Goal: Task Accomplishment & Management: Use online tool/utility

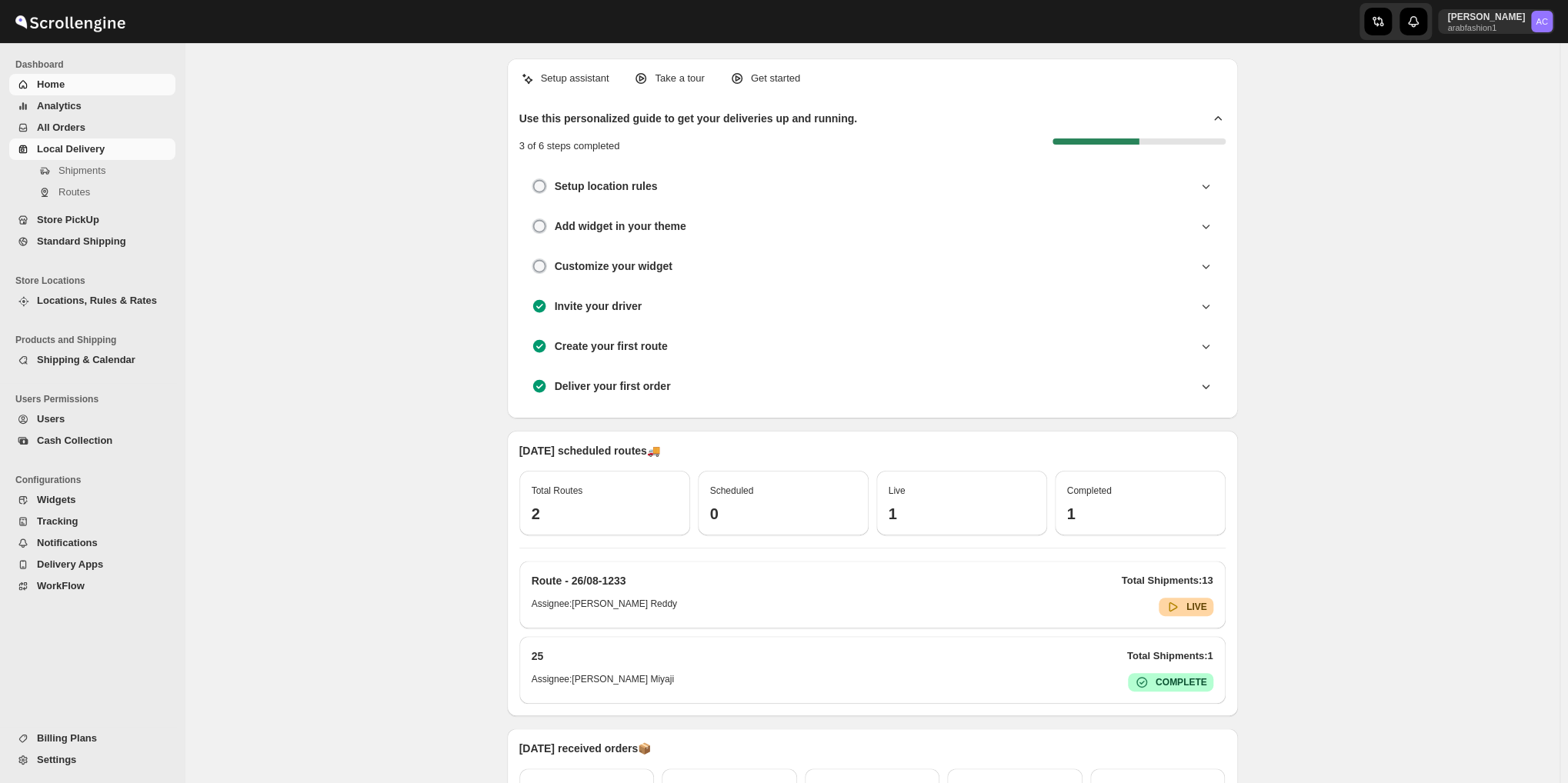
click at [96, 144] on span "Local Delivery" at bounding box center [71, 148] width 68 height 12
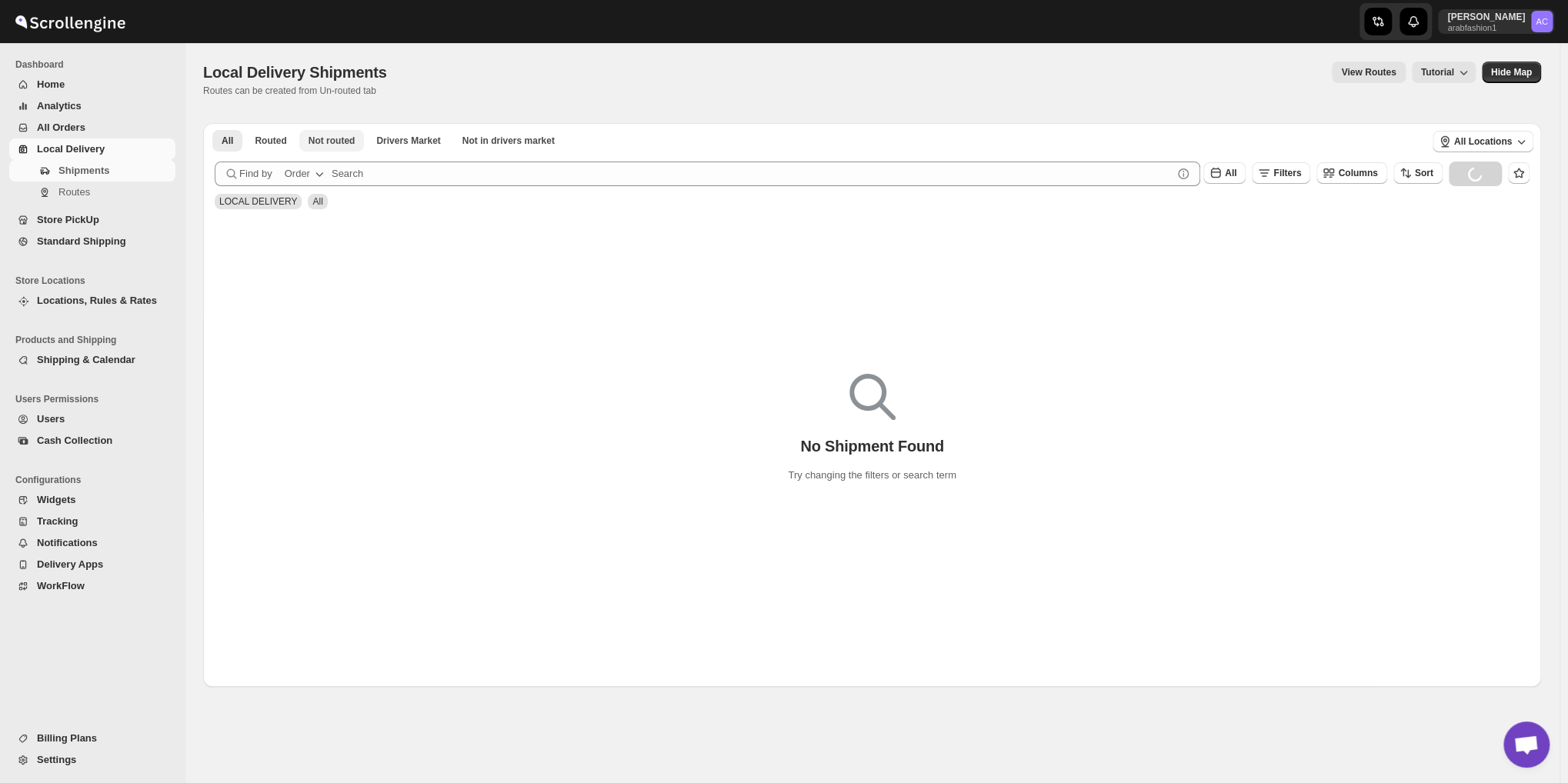
scroll to position [1829, 0]
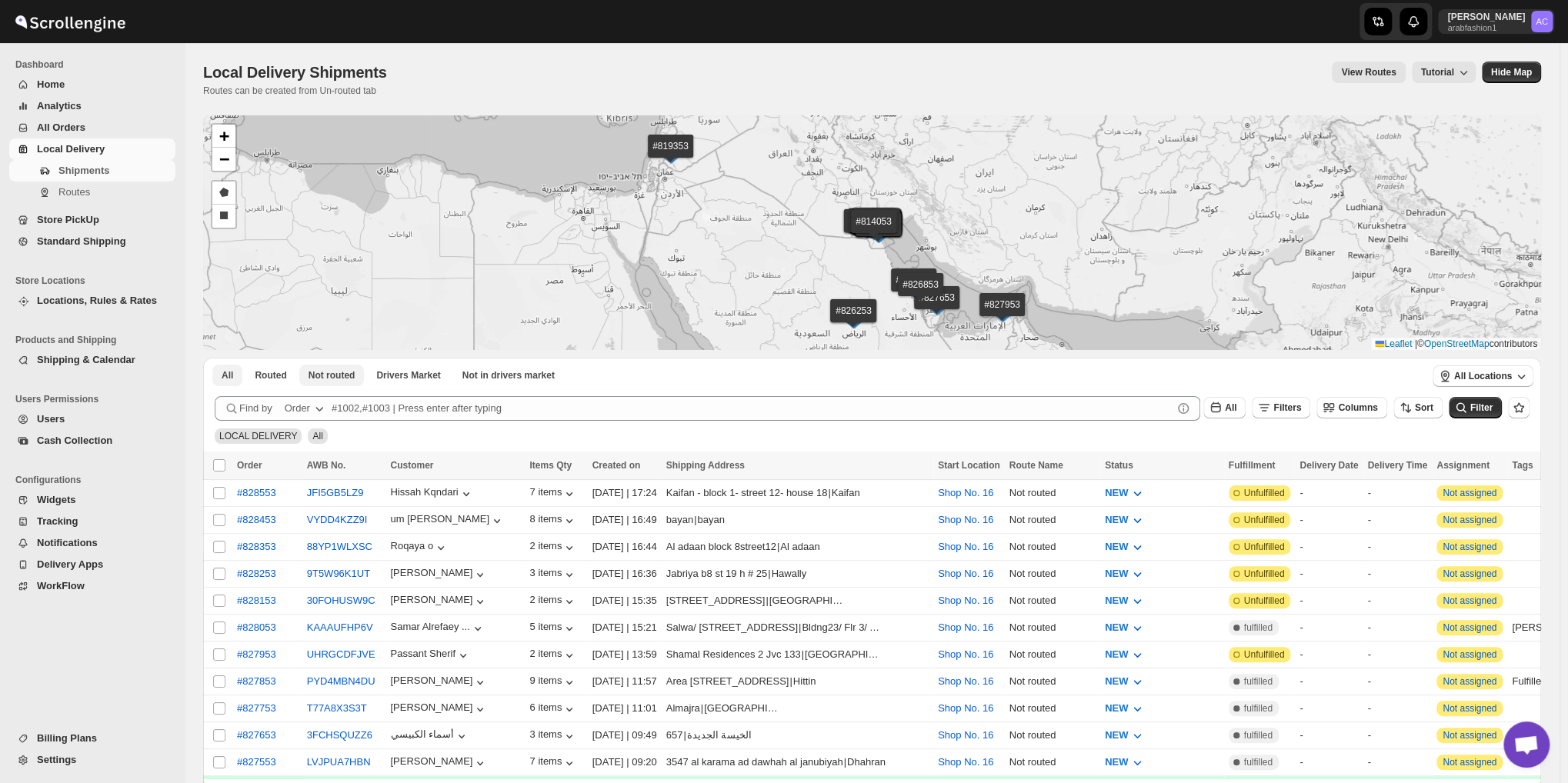
click at [338, 381] on span "Not routed" at bounding box center [332, 375] width 47 height 12
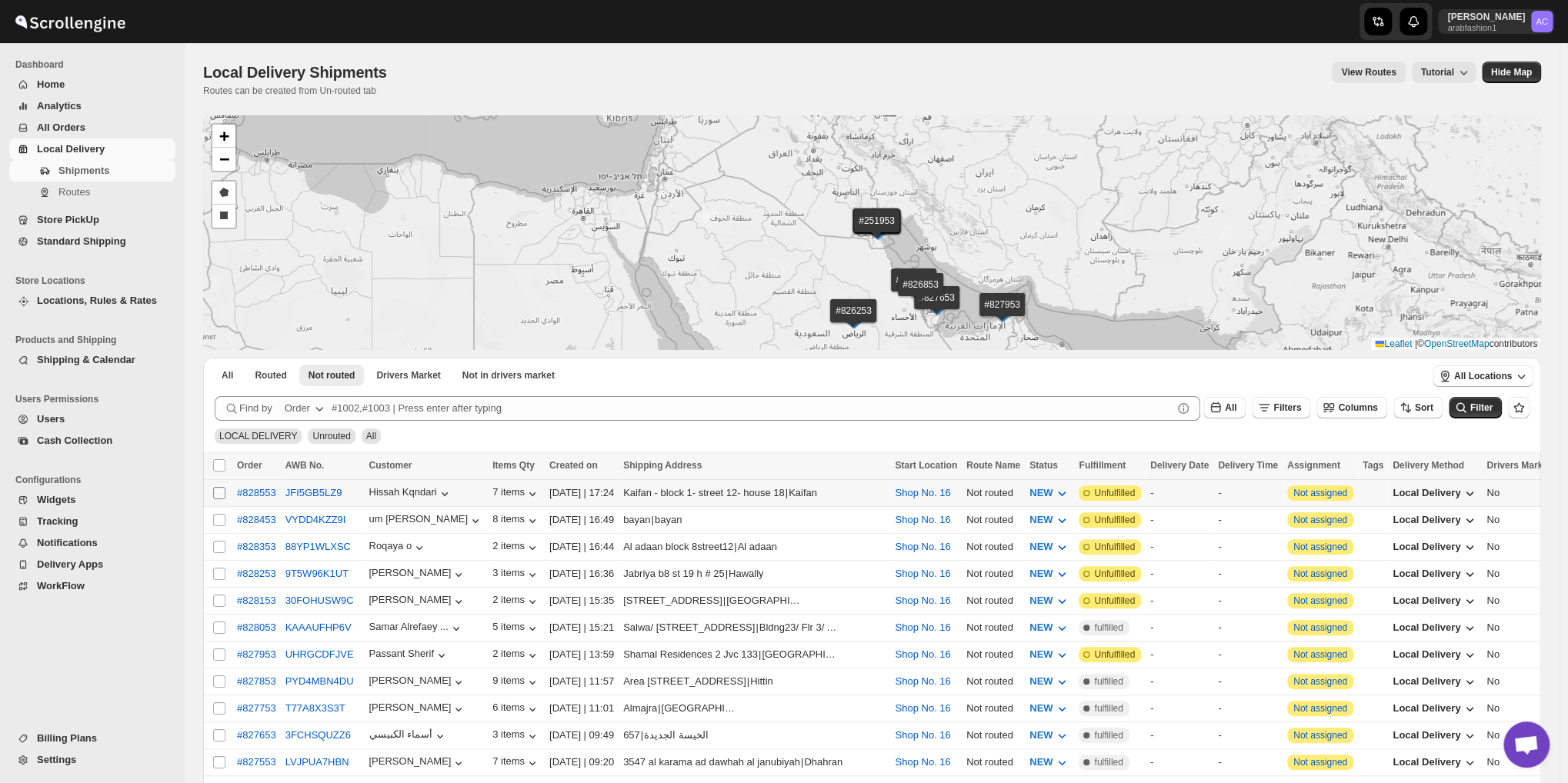
click at [217, 490] on input "Select shipment" at bounding box center [219, 493] width 12 height 12
checkbox input "true"
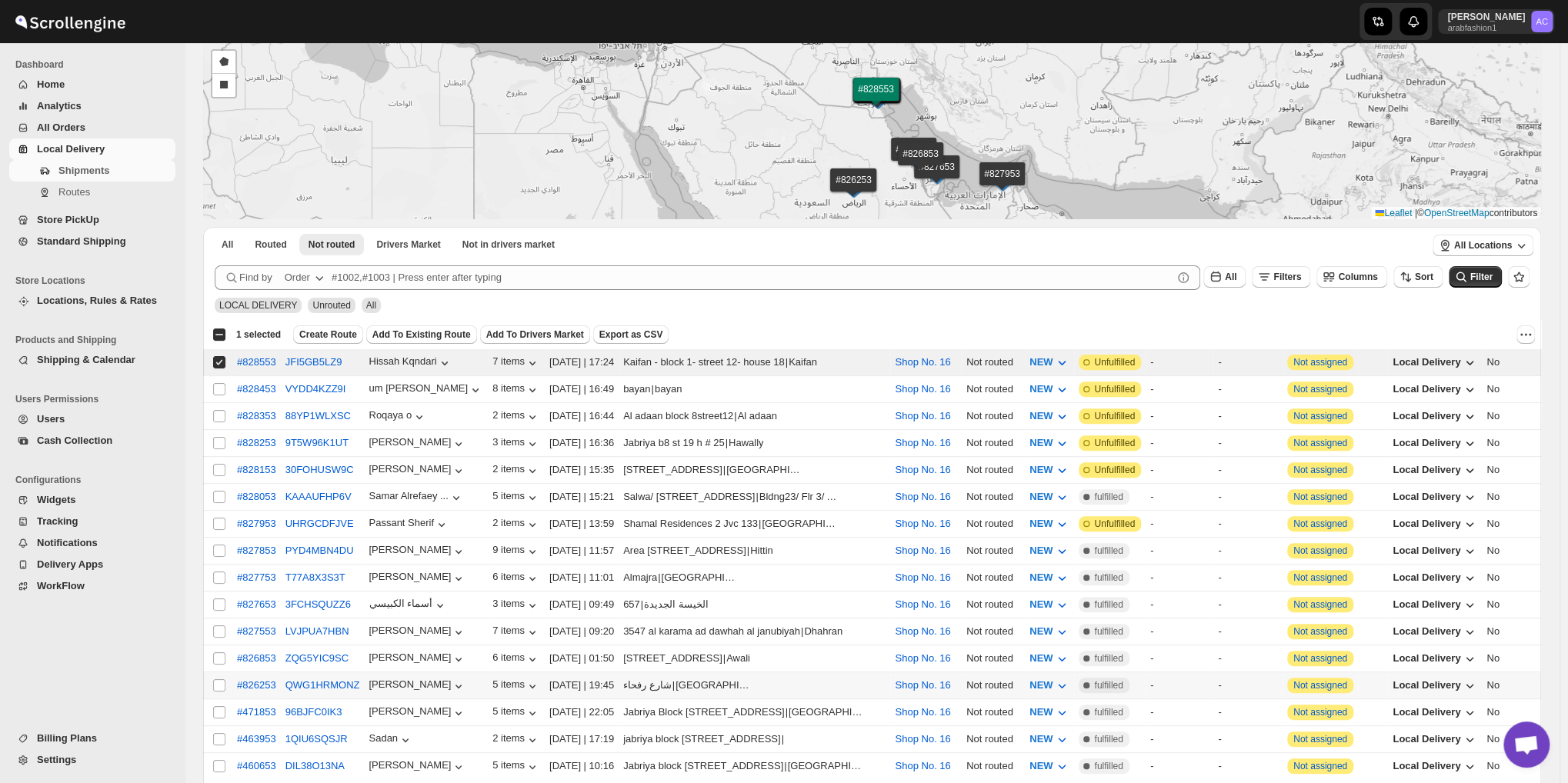
scroll to position [256, 0]
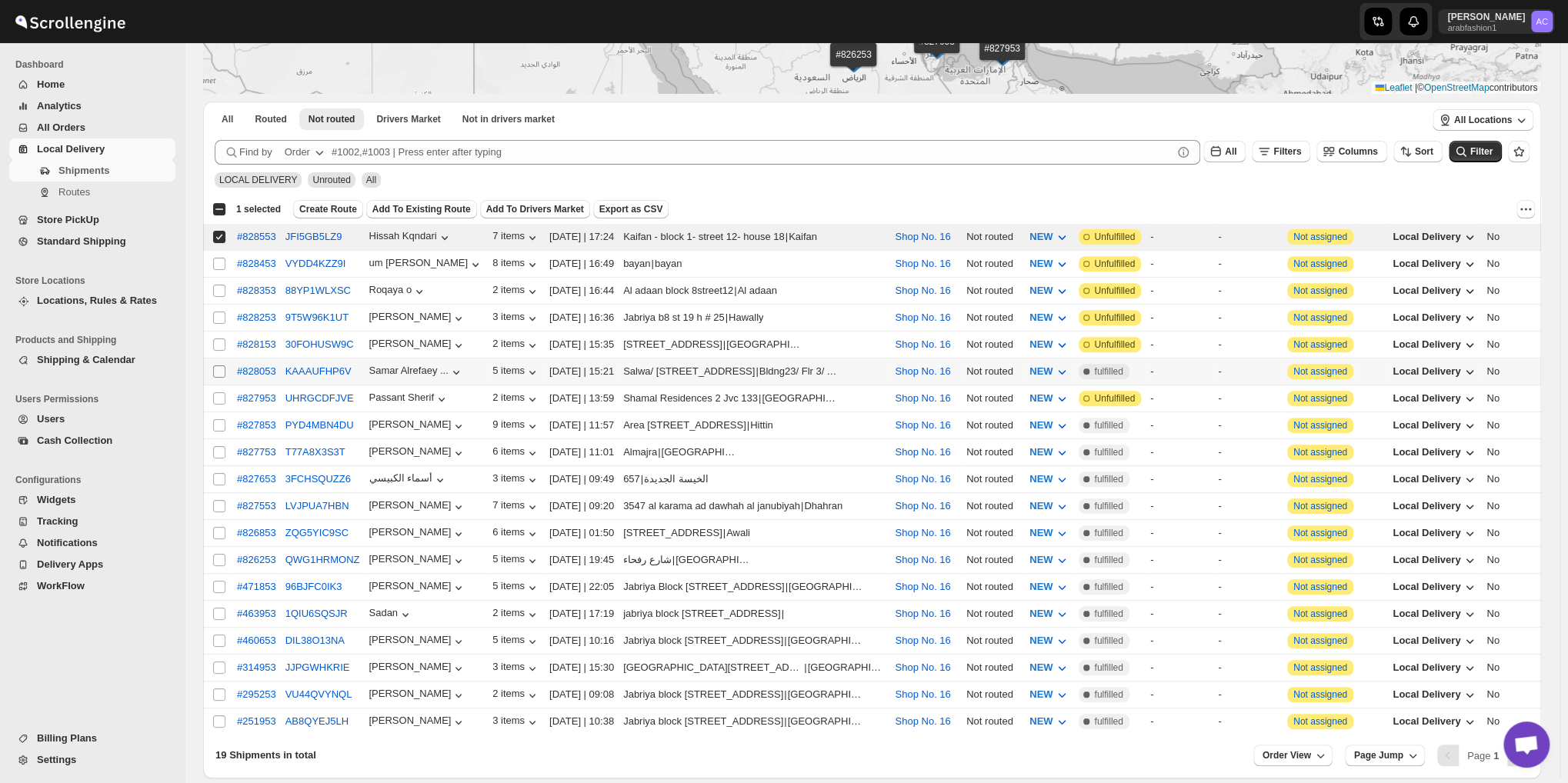
click at [217, 366] on input "Select shipment" at bounding box center [219, 371] width 12 height 12
checkbox input "true"
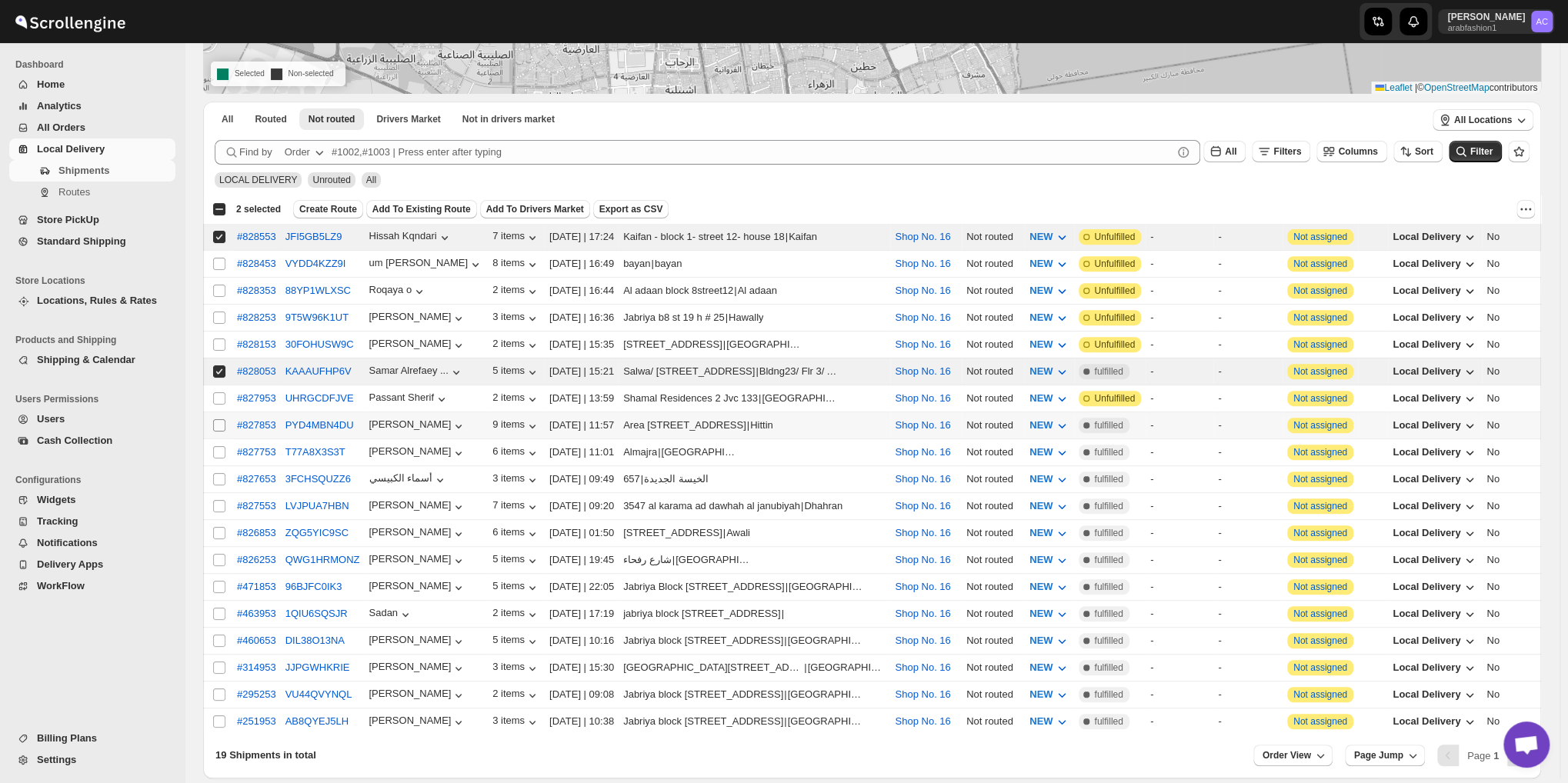
click at [216, 420] on input "Select shipment" at bounding box center [219, 426] width 12 height 12
checkbox input "true"
click at [332, 209] on span "Create Route" at bounding box center [328, 209] width 57 height 12
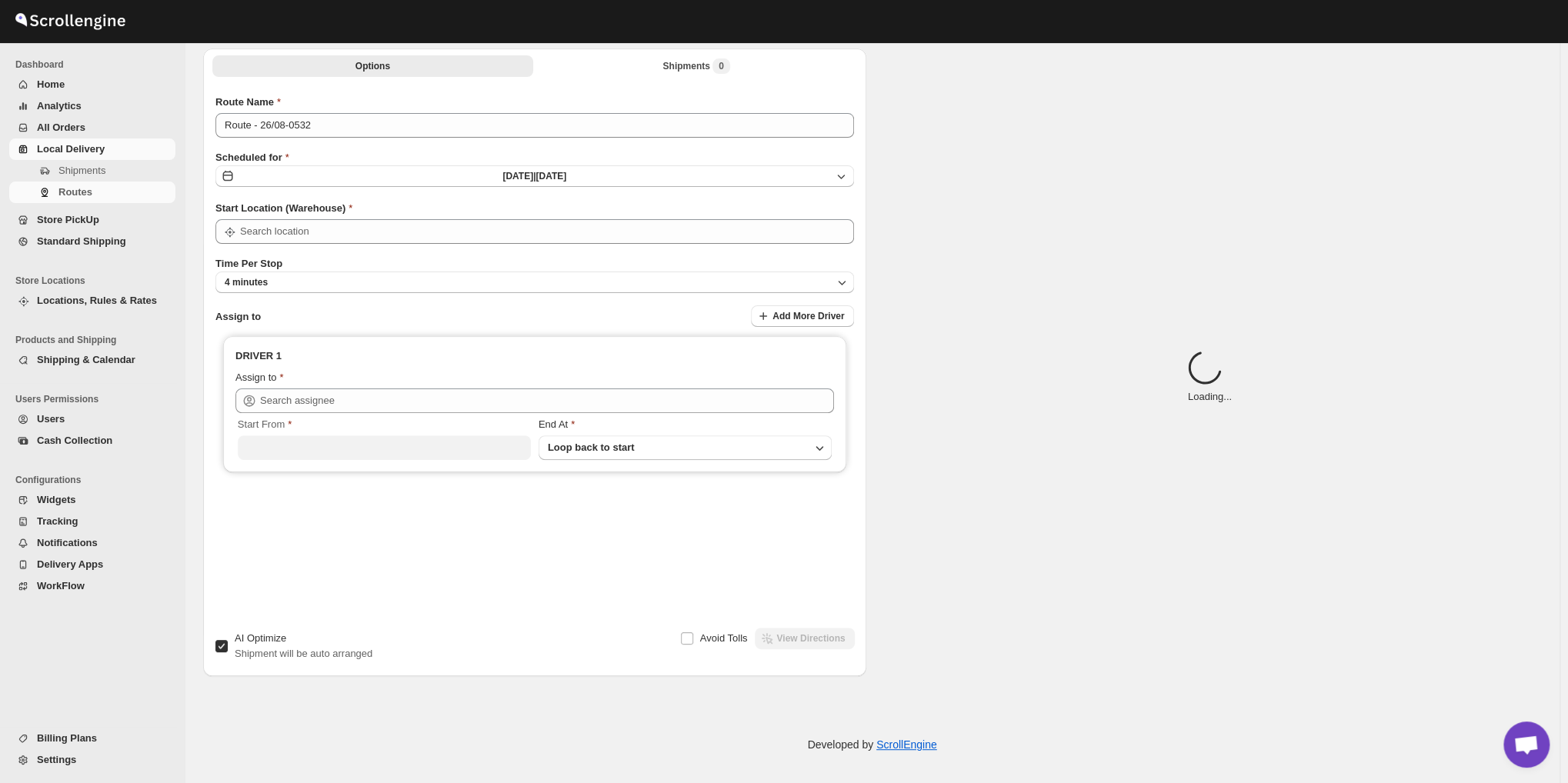
type input "Route - 26/08-0532"
type input "Shop No. 16"
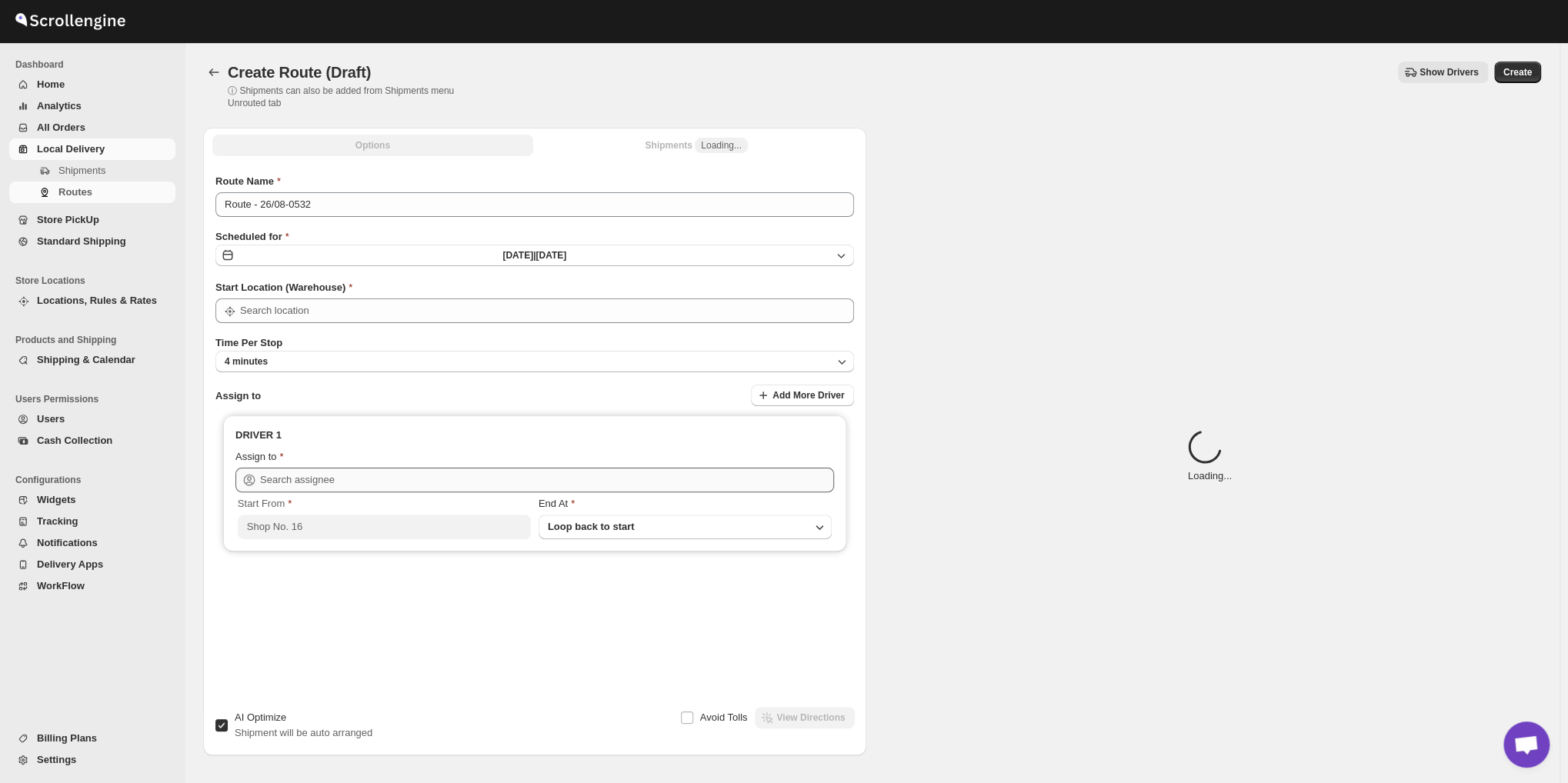
type input "Shop No. 16"
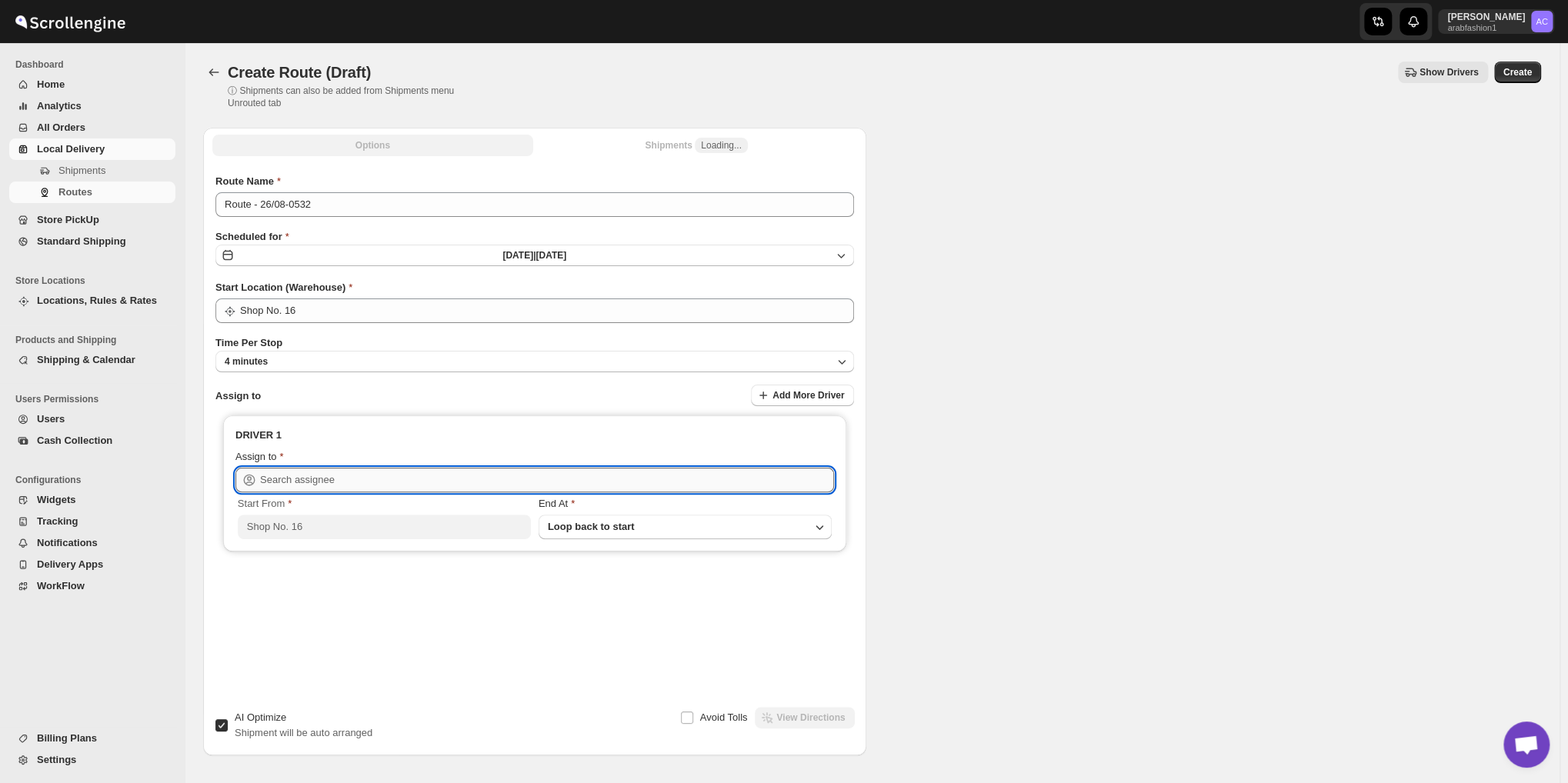
click at [387, 484] on input "text" at bounding box center [547, 480] width 574 height 25
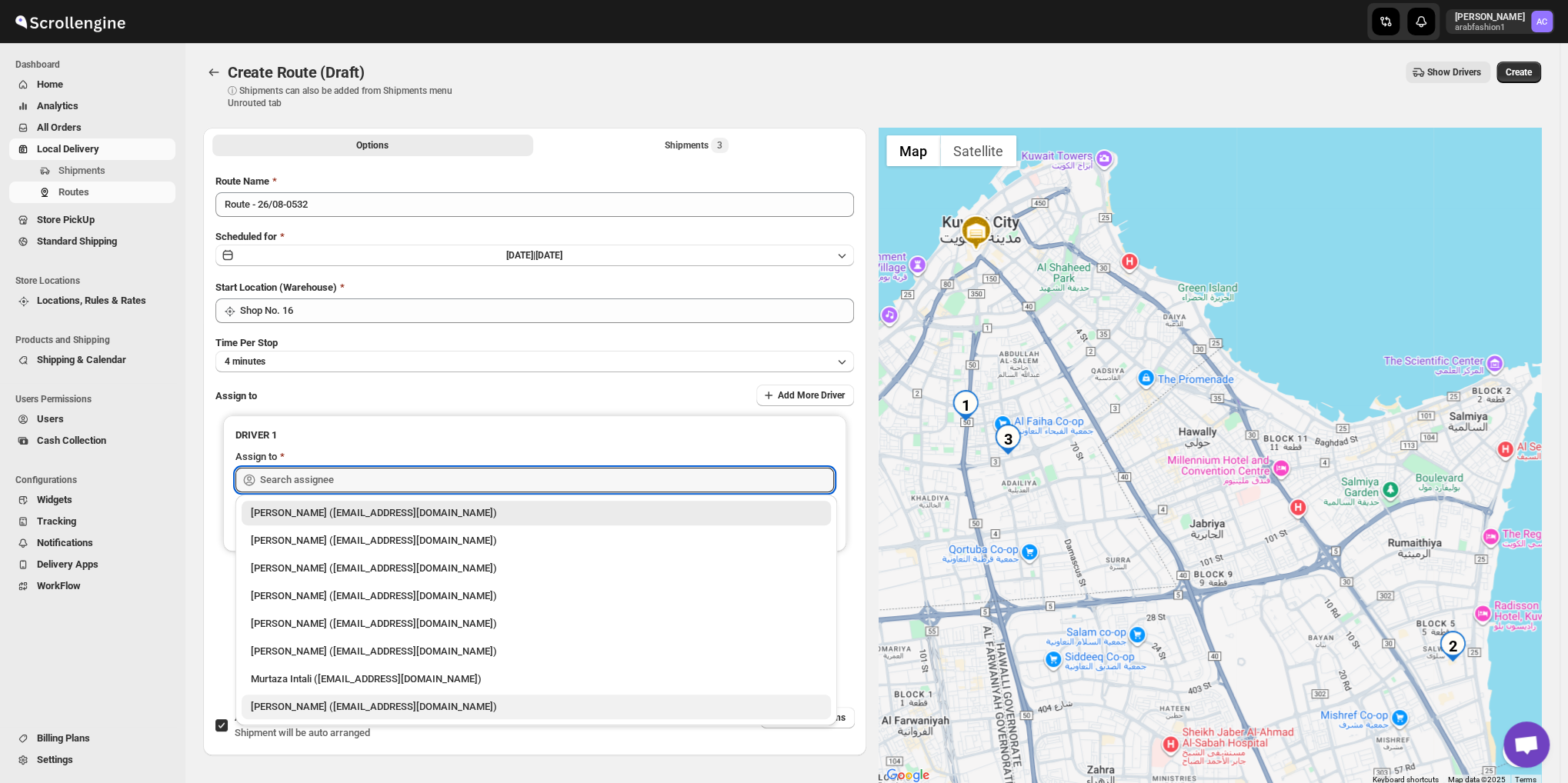
click at [301, 710] on div "Nagendra Reddy (fnsalonsecretary@gmail.com)" at bounding box center [536, 707] width 571 height 16
type input "Nagendra Reddy (fnsalonsecretary@gmail.com)"
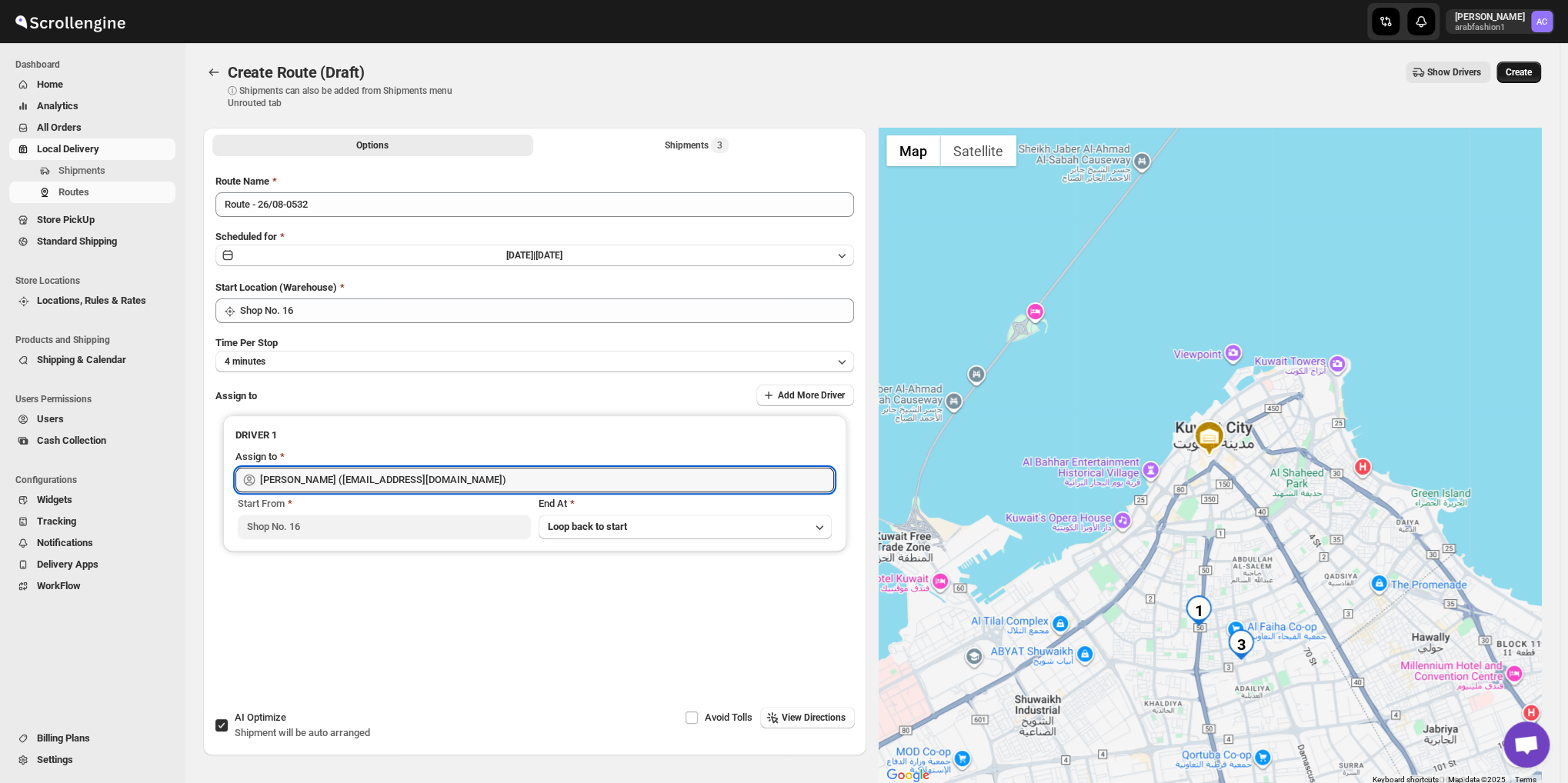
click at [1533, 64] on button "Create" at bounding box center [1518, 72] width 44 height 22
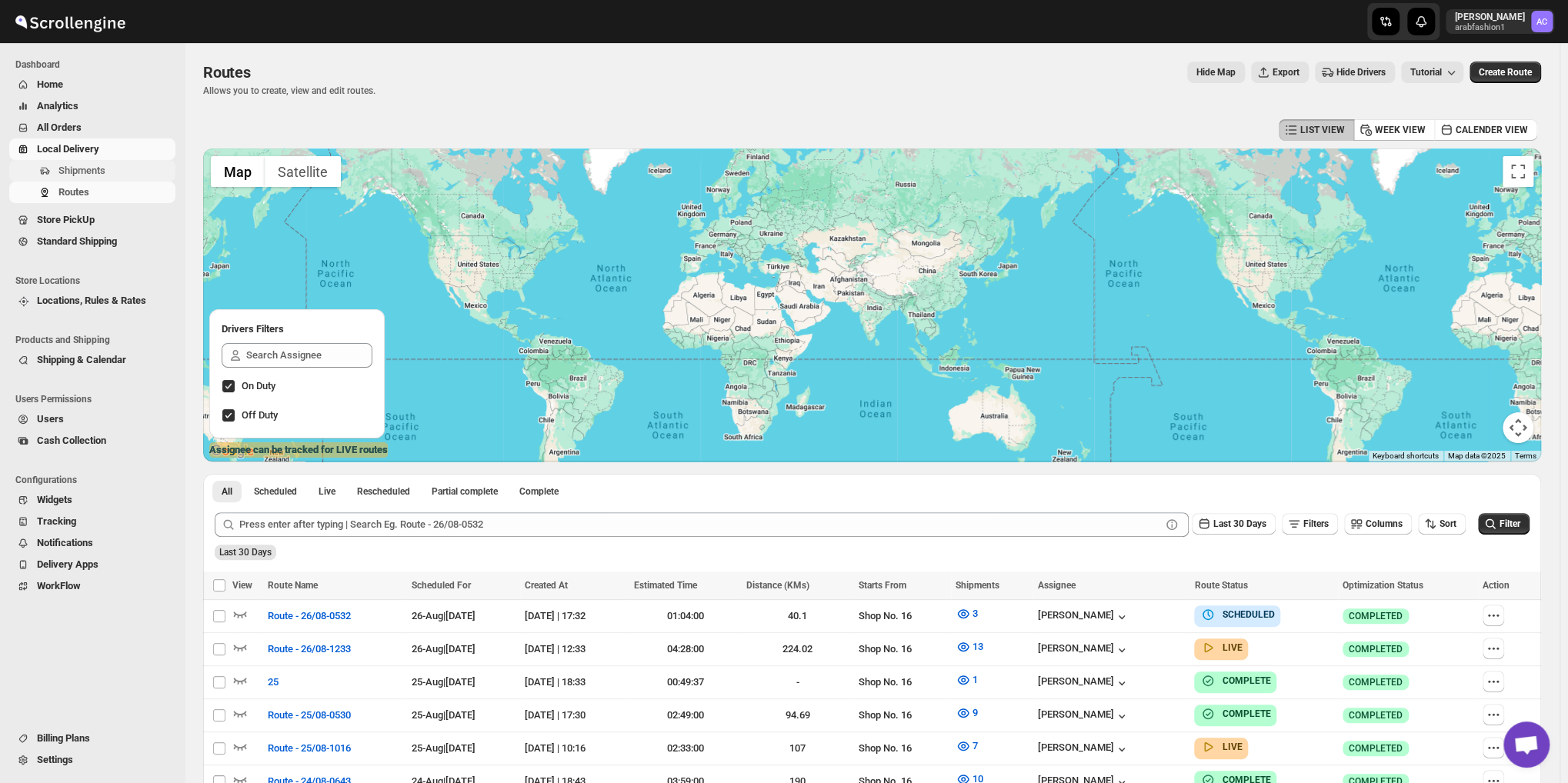
click at [91, 172] on span "Shipments" at bounding box center [82, 170] width 47 height 12
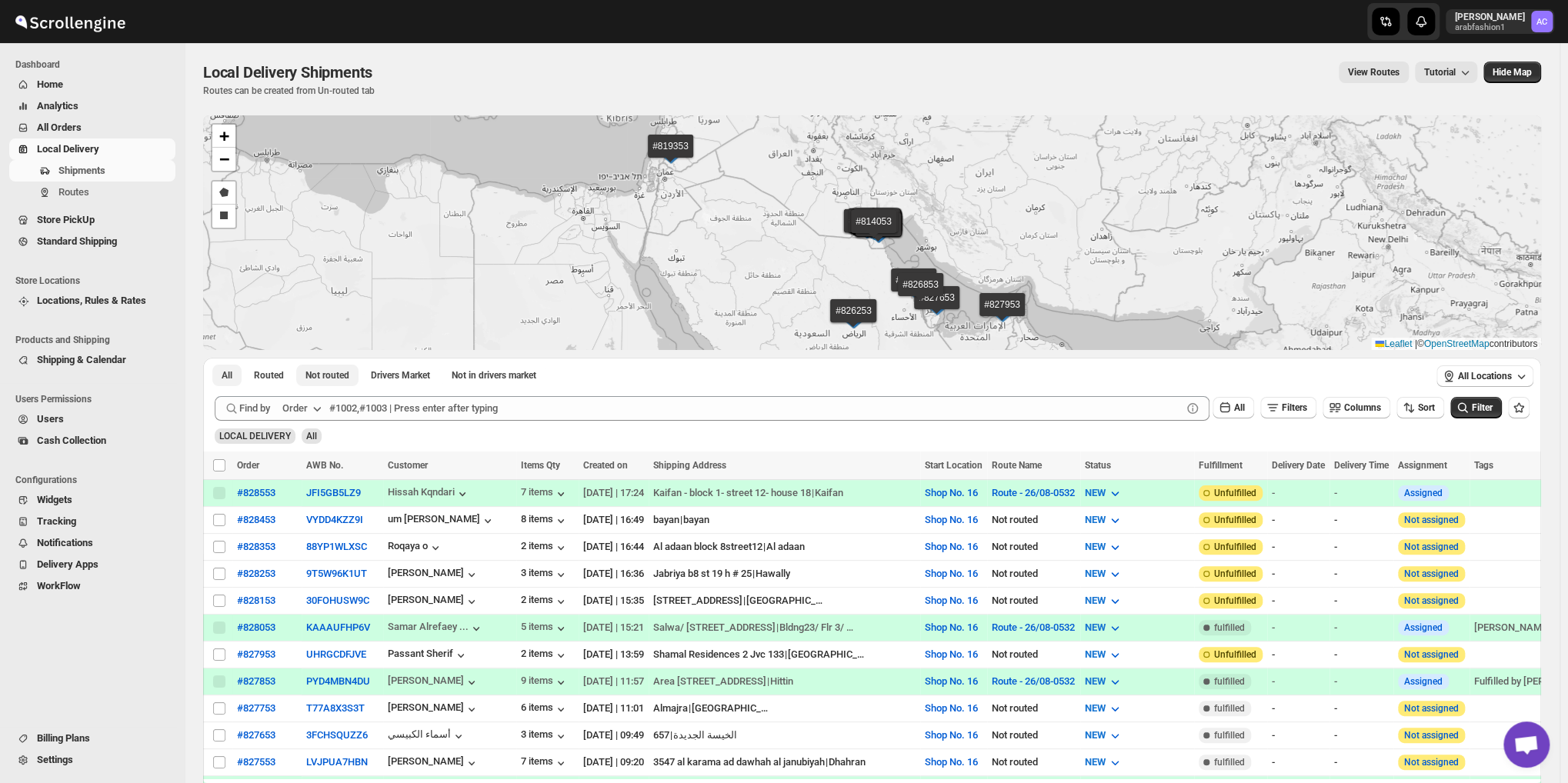
click at [336, 375] on span "Not routed" at bounding box center [327, 375] width 43 height 12
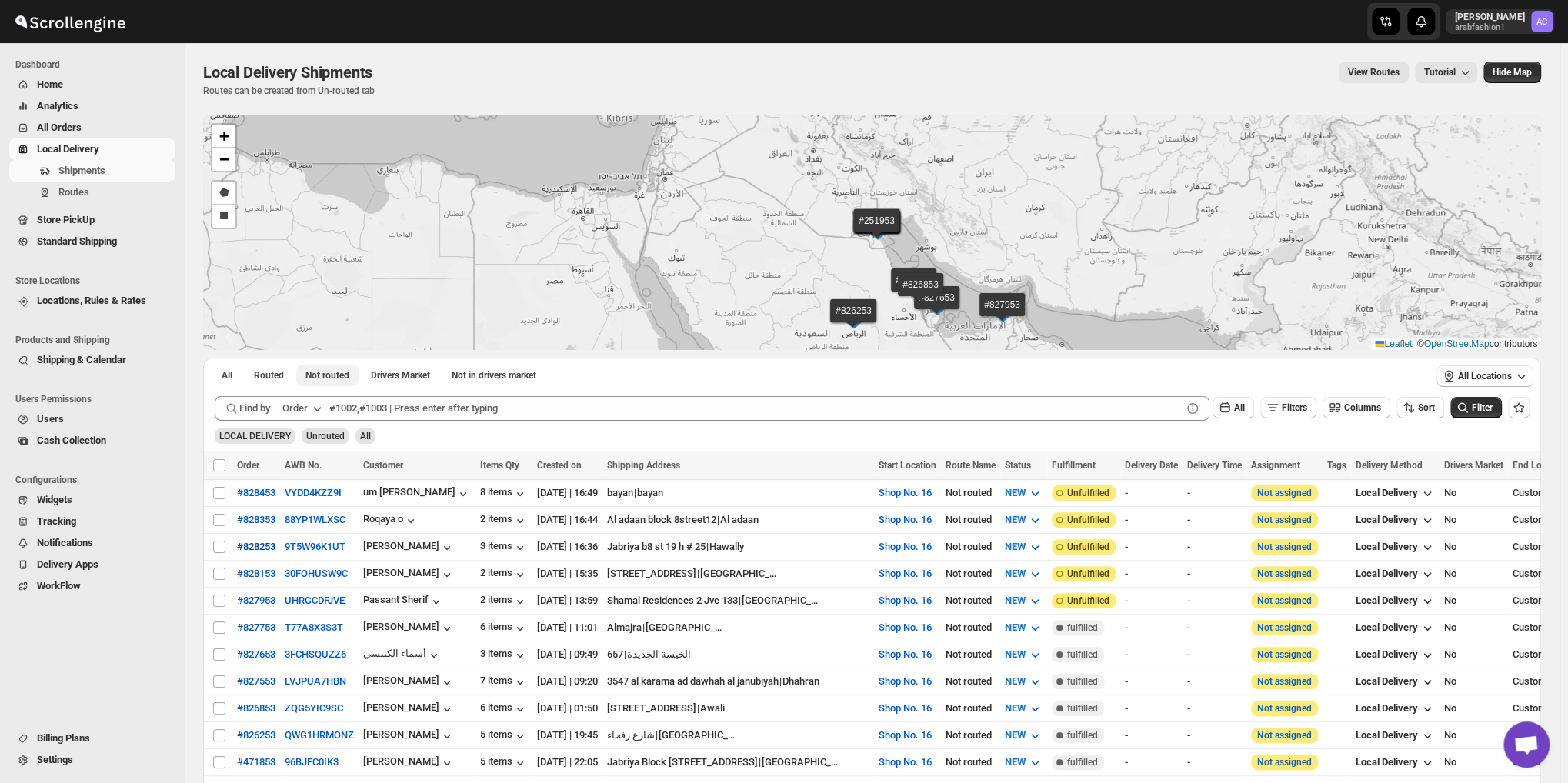
scroll to position [237, 0]
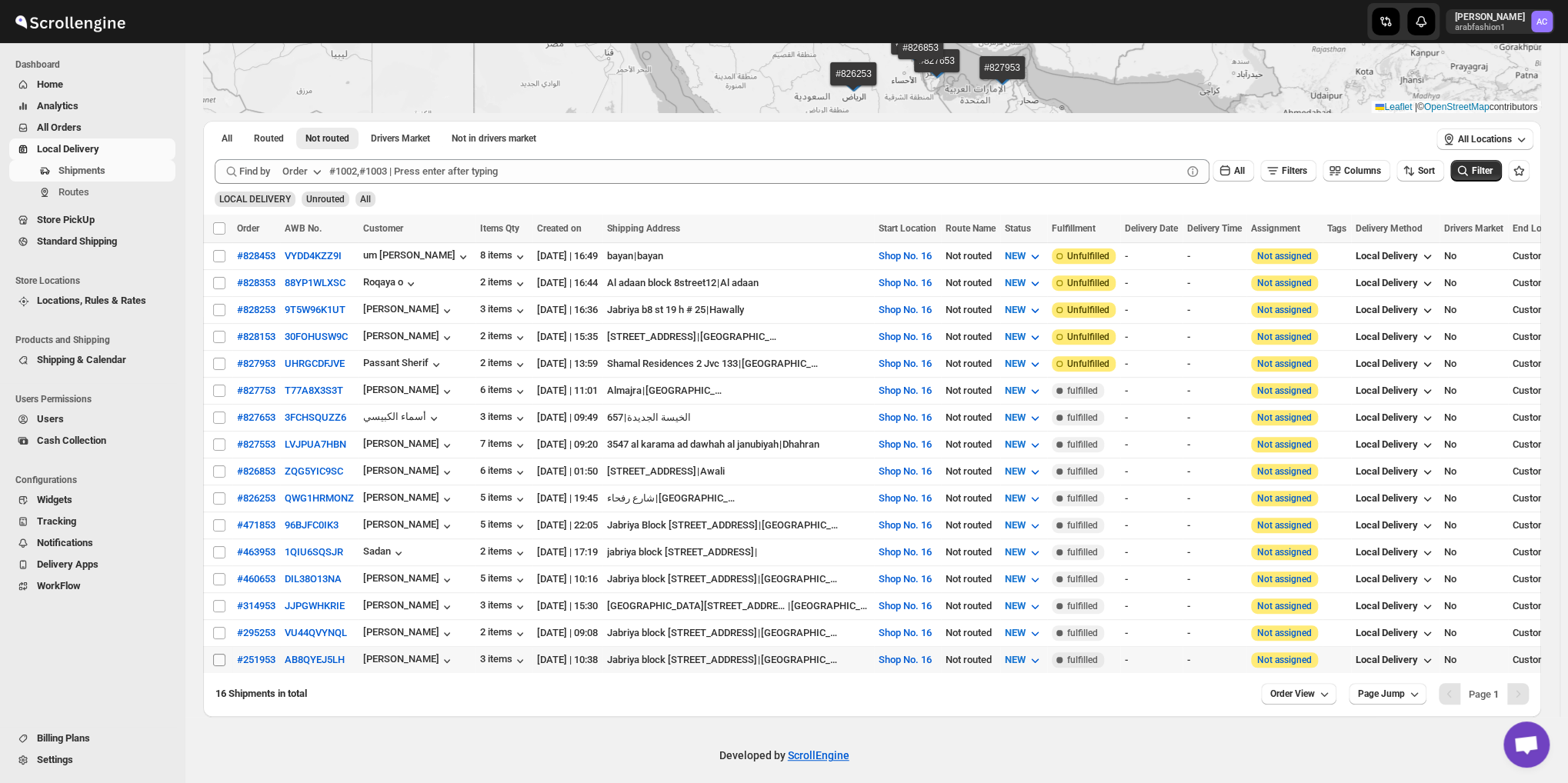
click at [218, 654] on input "Select shipment" at bounding box center [219, 660] width 12 height 12
checkbox input "true"
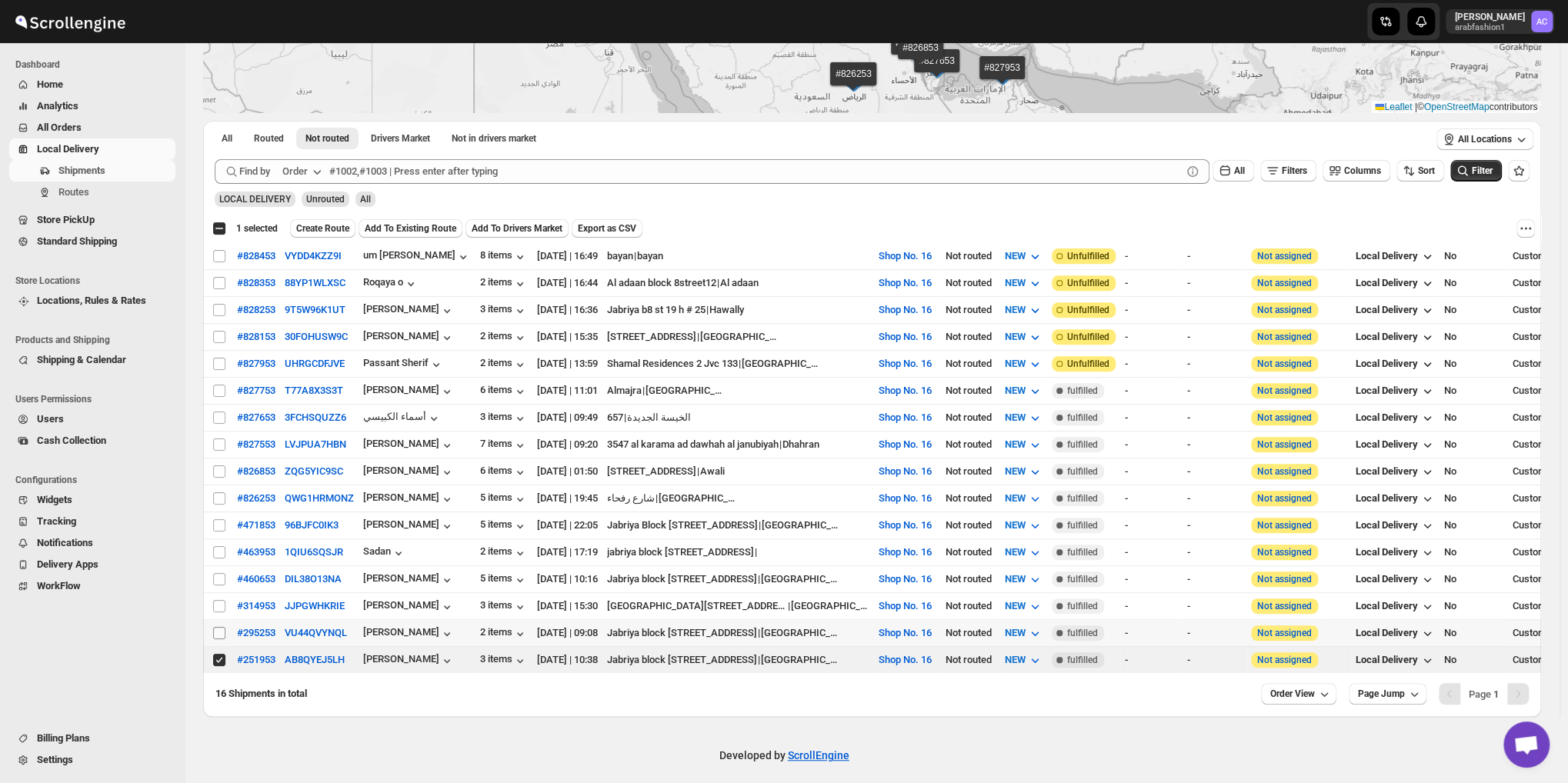
click at [215, 627] on input "Select shipment" at bounding box center [219, 633] width 12 height 12
checkbox input "true"
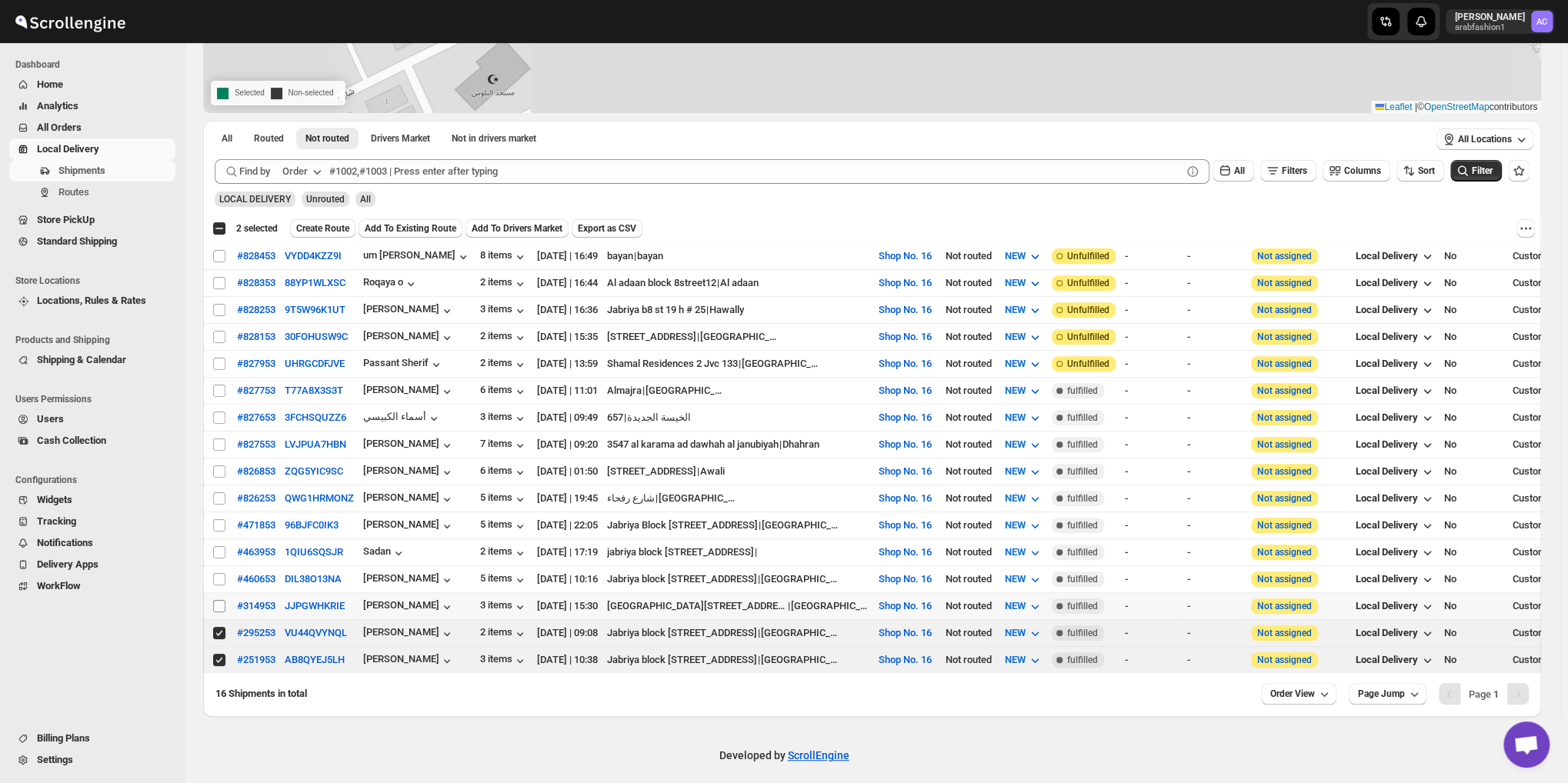
click at [219, 600] on input "Select shipment" at bounding box center [219, 607] width 12 height 12
checkbox input "true"
click at [223, 573] on input "Select shipment" at bounding box center [219, 579] width 12 height 12
checkbox input "true"
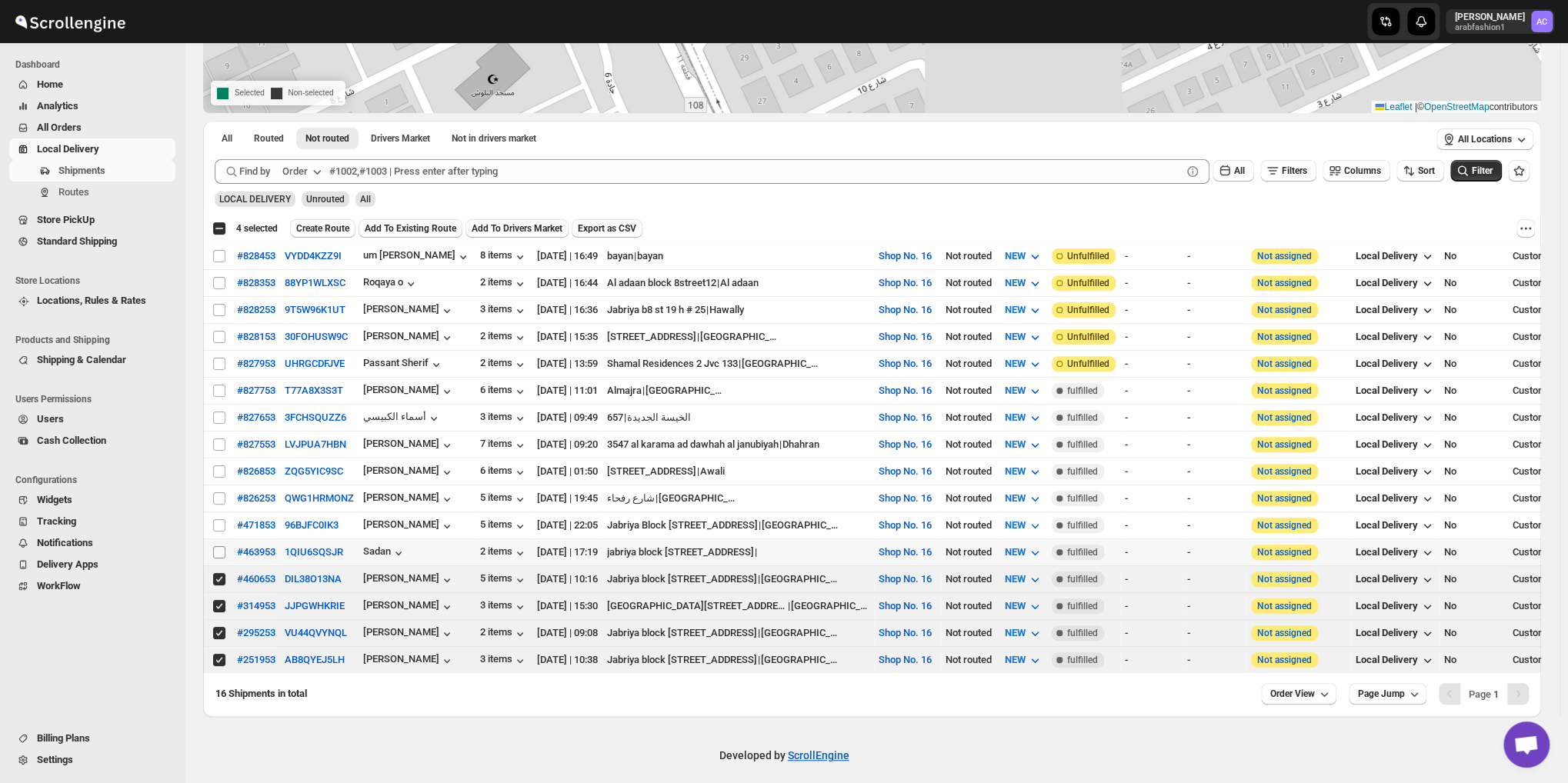
click at [216, 546] on input "Select shipment" at bounding box center [219, 552] width 12 height 12
checkbox input "true"
click at [221, 520] on input "Select shipment" at bounding box center [219, 526] width 12 height 12
checkbox input "true"
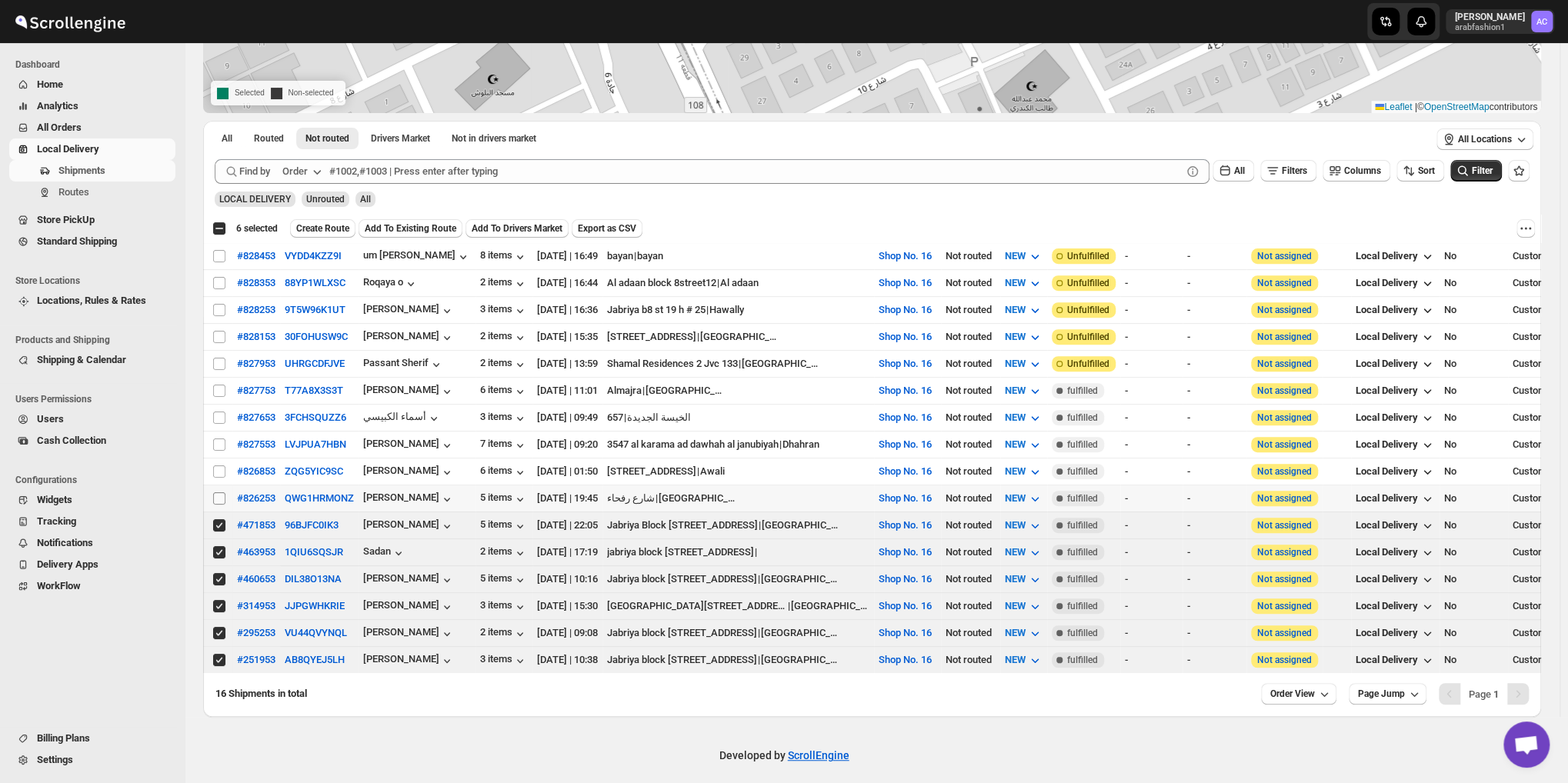
click at [214, 492] on input "Select shipment" at bounding box center [219, 499] width 12 height 12
checkbox input "true"
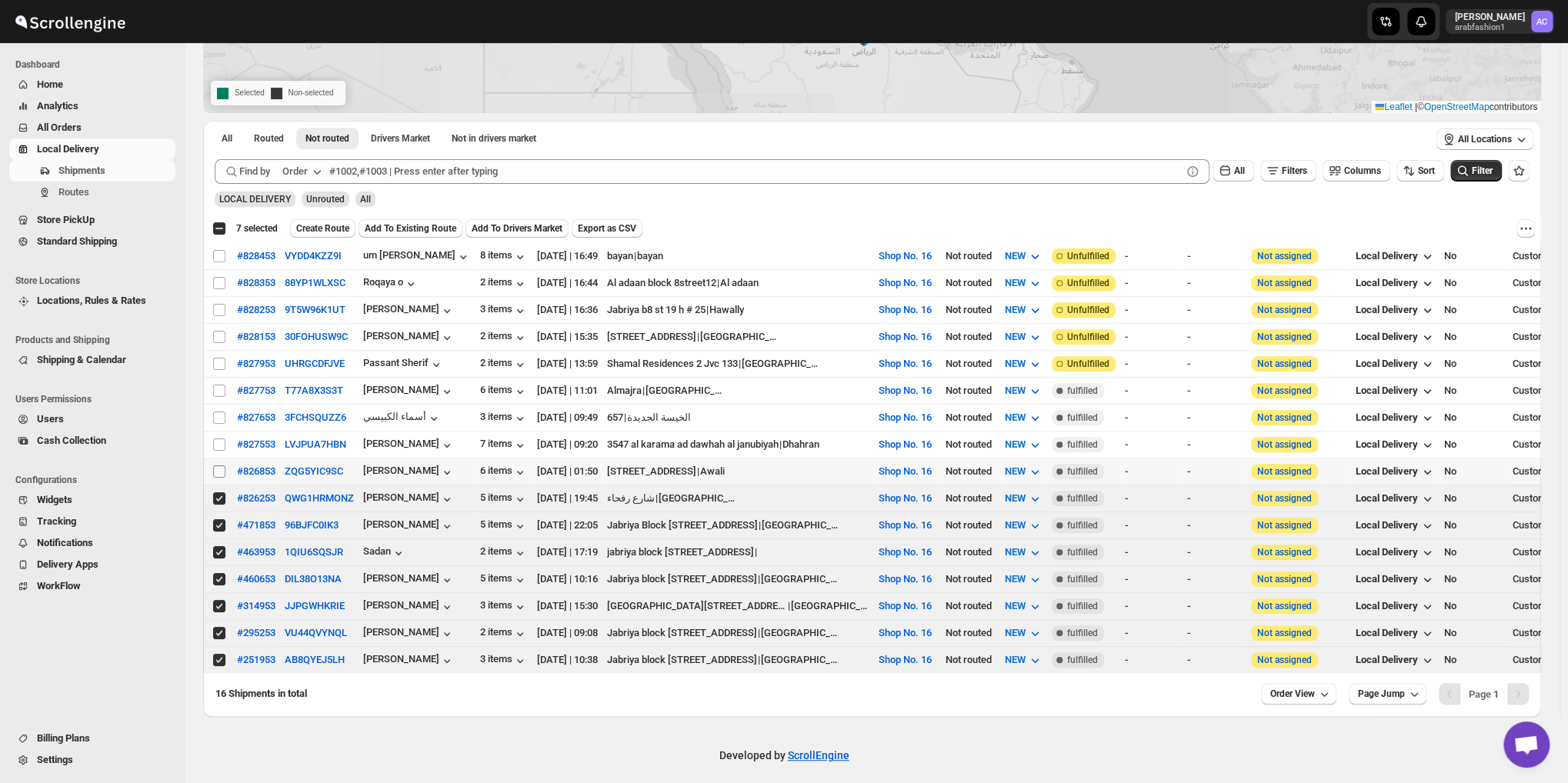
click at [221, 465] on input "Select shipment" at bounding box center [219, 472] width 12 height 12
checkbox input "true"
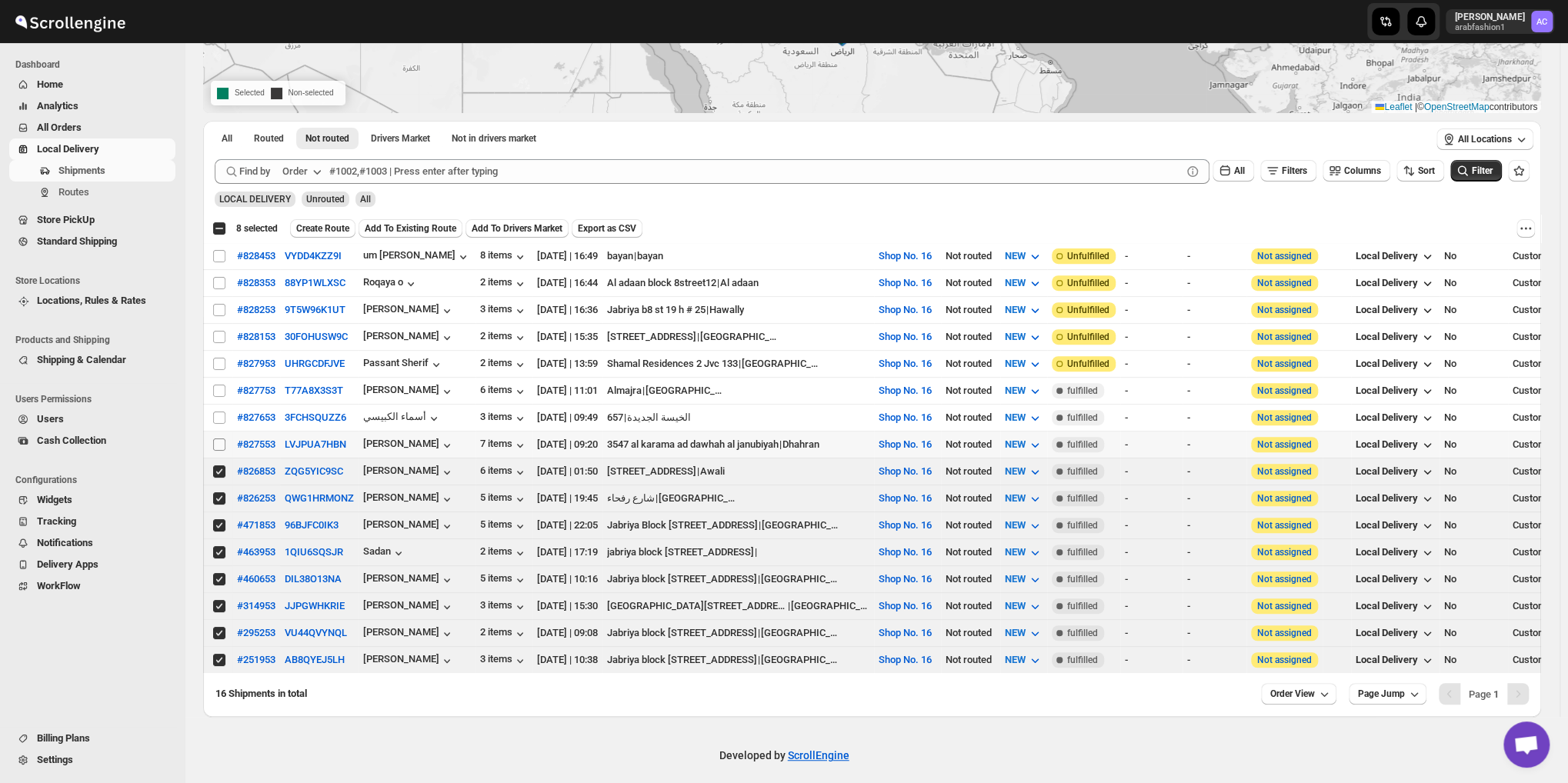
click at [222, 439] on input "Select shipment" at bounding box center [219, 445] width 12 height 12
checkbox input "true"
click at [214, 411] on span at bounding box center [219, 418] width 14 height 14
click at [214, 412] on input "Select shipment" at bounding box center [219, 418] width 12 height 12
click at [214, 411] on span at bounding box center [219, 418] width 14 height 14
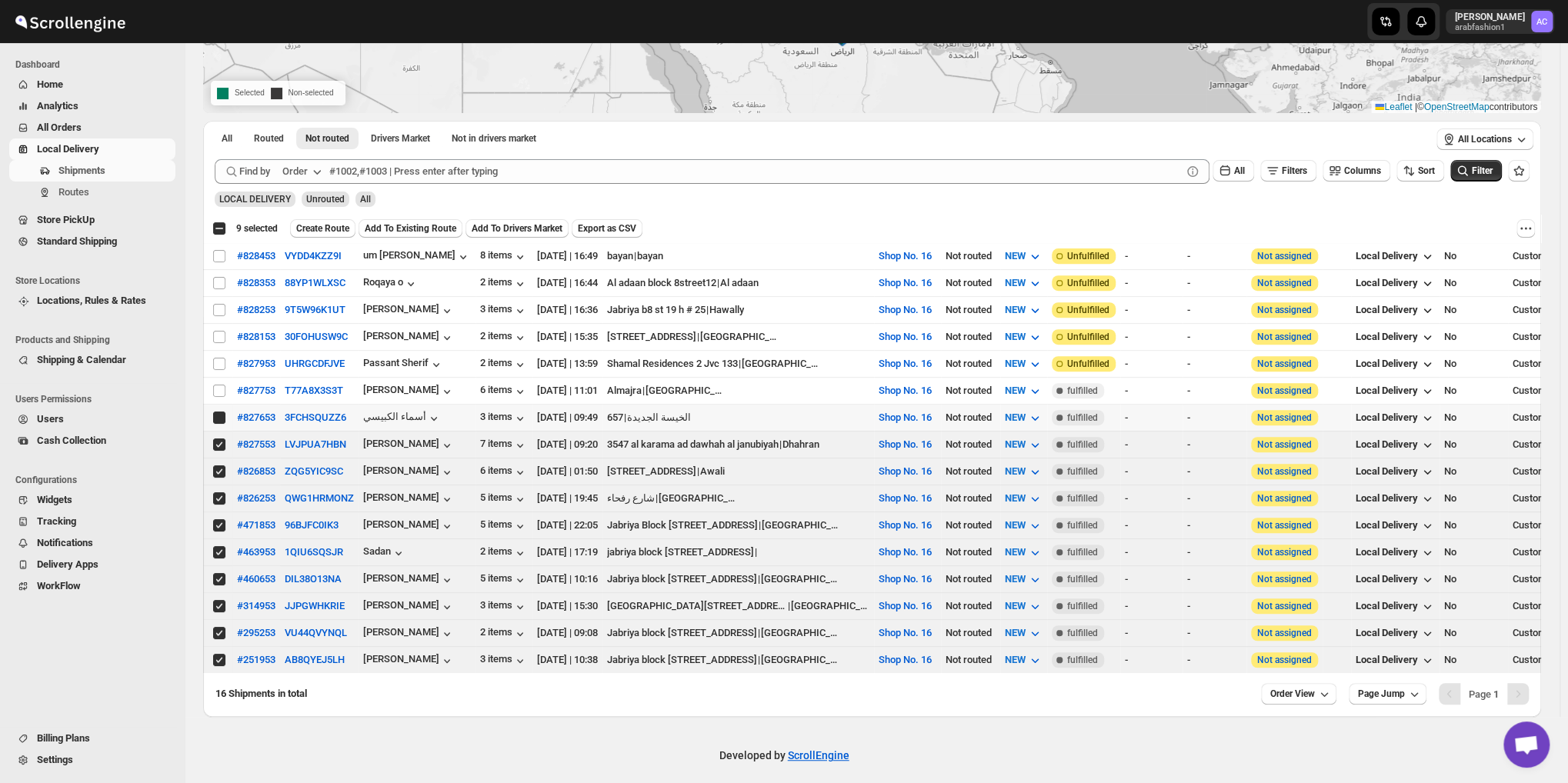
click at [214, 412] on input "Select shipment" at bounding box center [219, 418] width 12 height 12
click at [217, 412] on input "Select shipment" at bounding box center [219, 418] width 12 height 12
checkbox input "true"
click at [218, 387] on input "Select shipment" at bounding box center [219, 391] width 12 height 12
checkbox input "true"
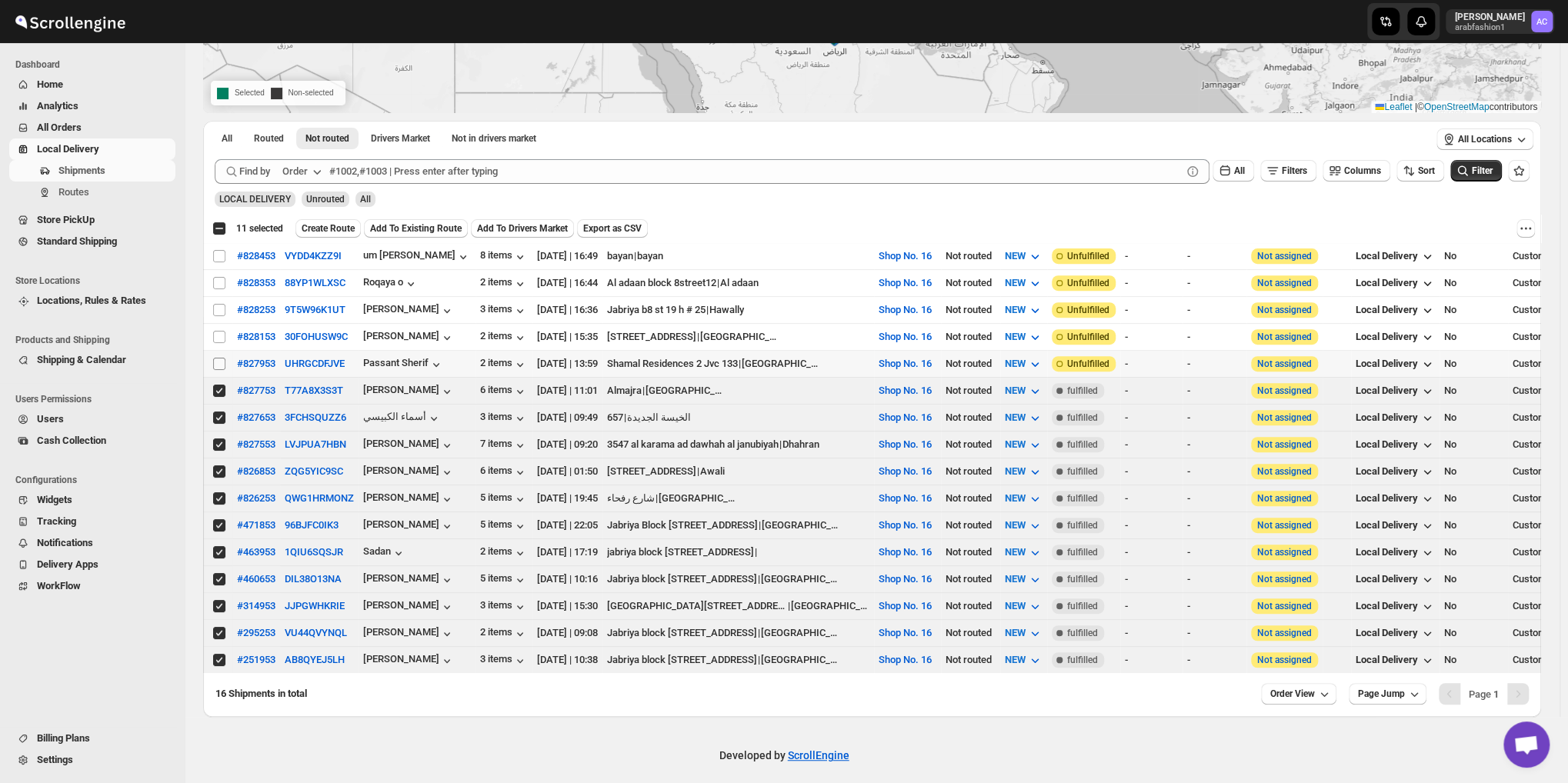
click at [218, 364] on input "Select shipment" at bounding box center [219, 364] width 12 height 12
checkbox input "true"
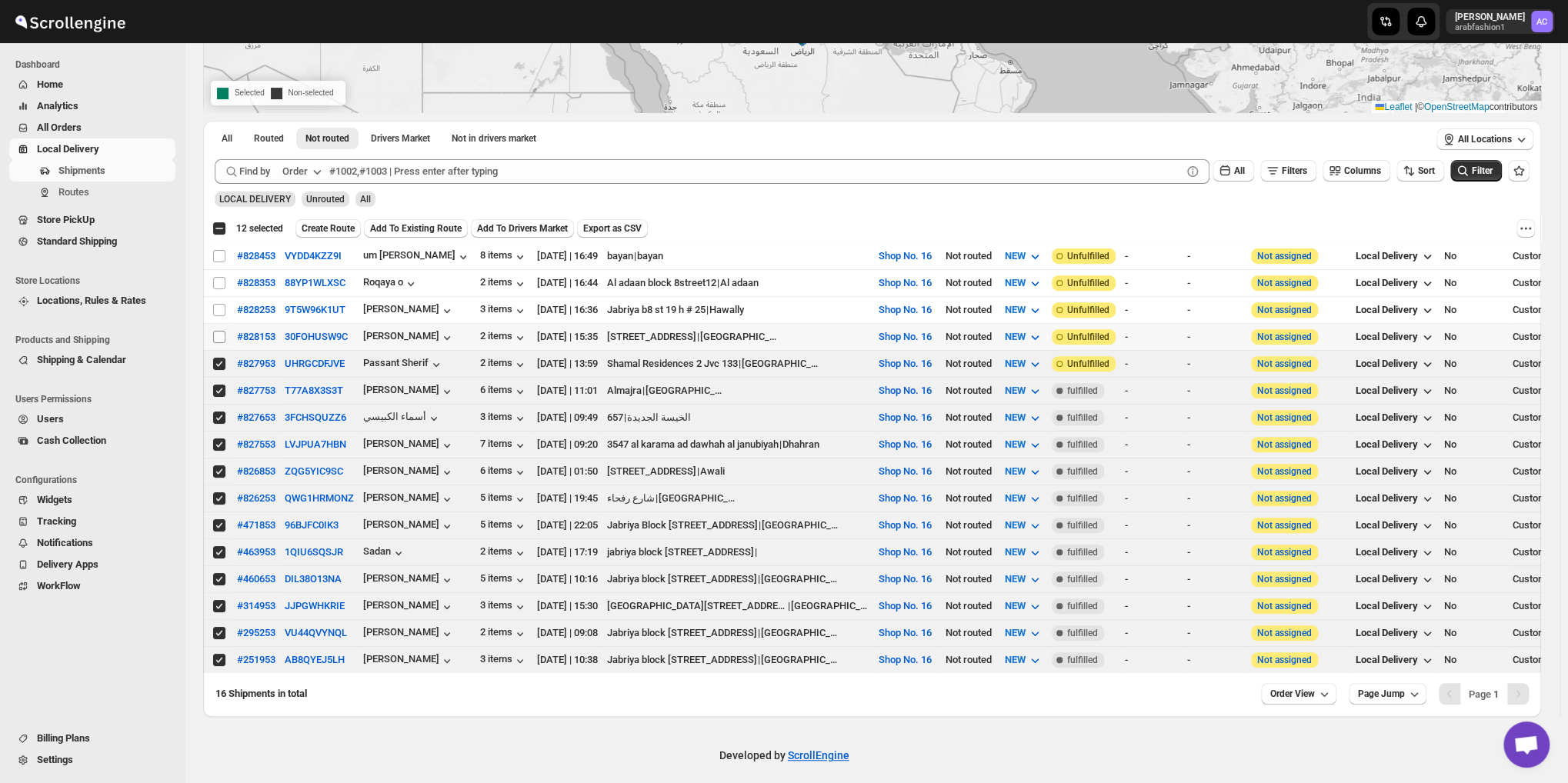
click at [221, 332] on input "Select shipment" at bounding box center [219, 337] width 12 height 12
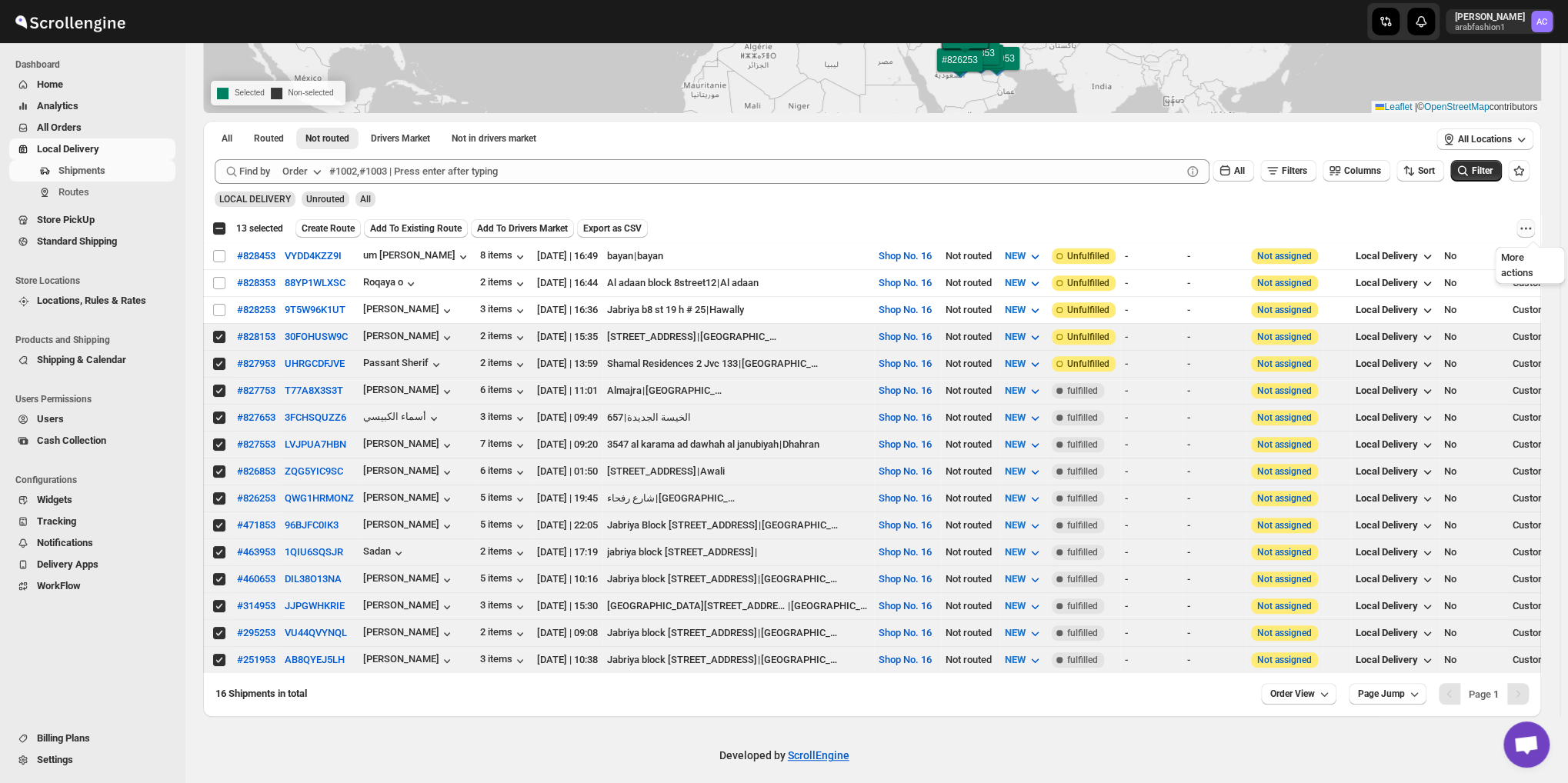
click at [1526, 228] on icon "More actions" at bounding box center [1525, 228] width 16 height 16
click at [1402, 284] on span "MOVE TO STANDARD SHIPPING" at bounding box center [1462, 284] width 143 height 12
checkbox input "false"
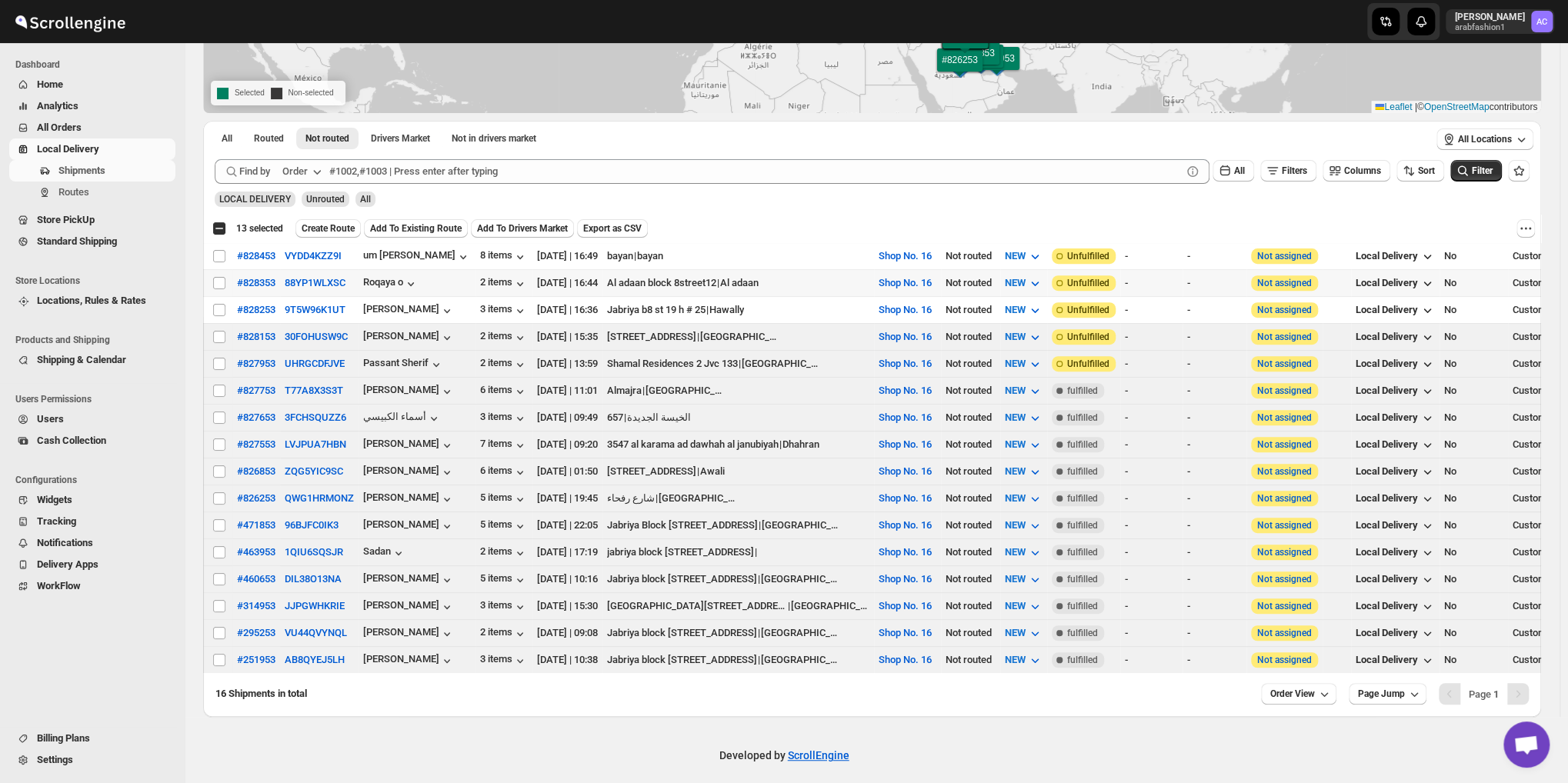
checkbox input "false"
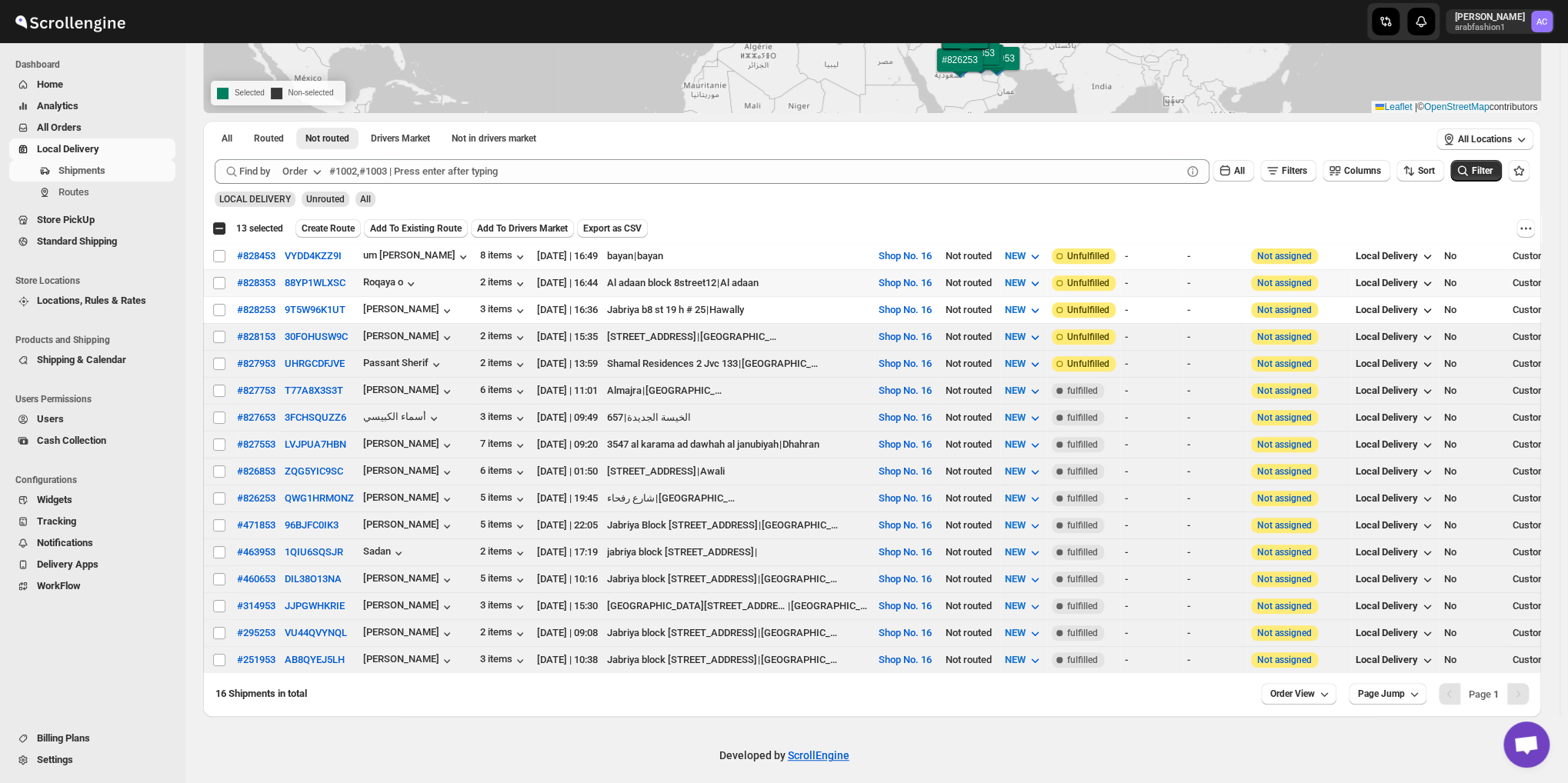
checkbox input "false"
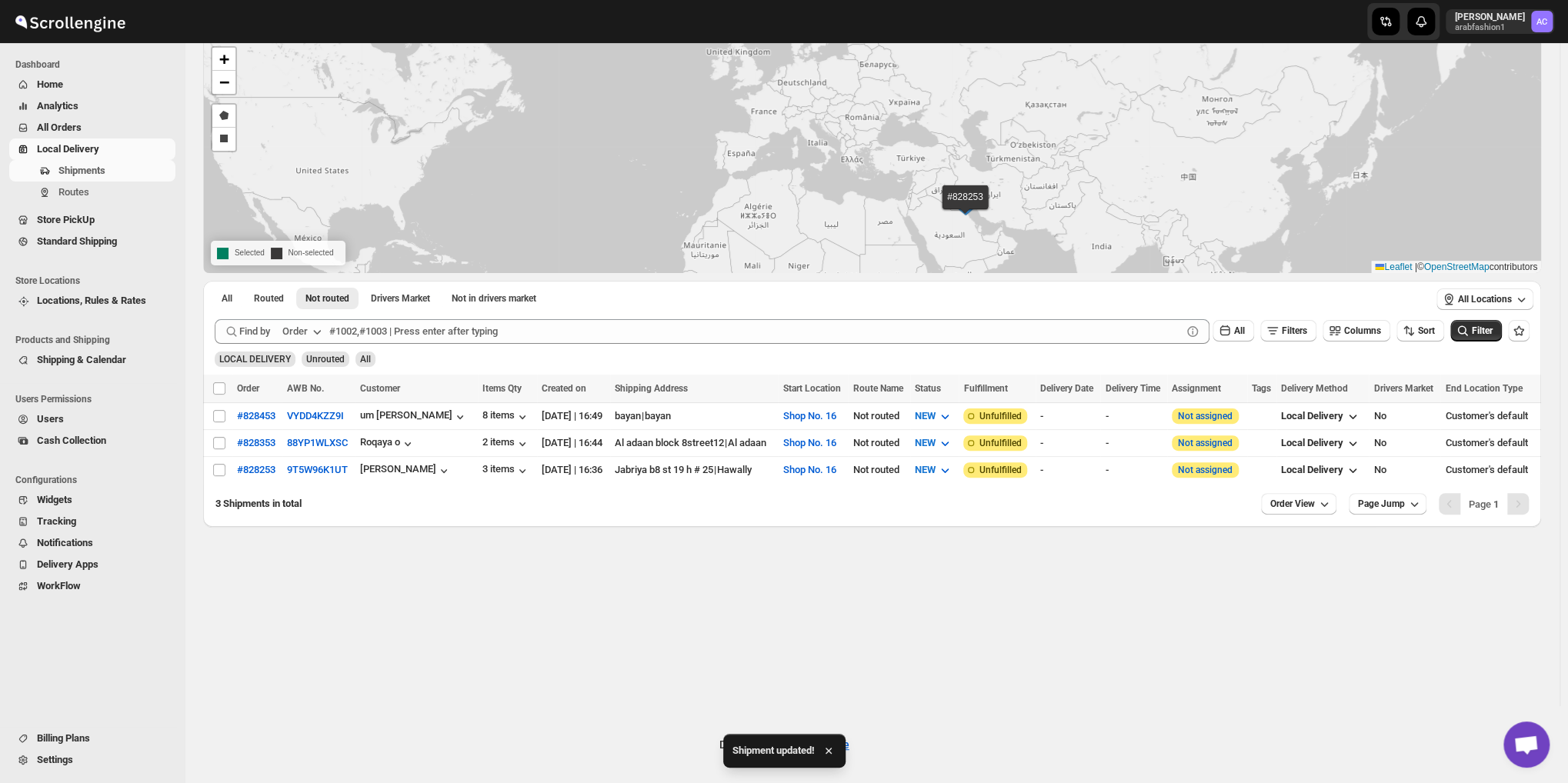
scroll to position [77, 0]
click at [54, 195] on button "Routes" at bounding box center [92, 193] width 166 height 22
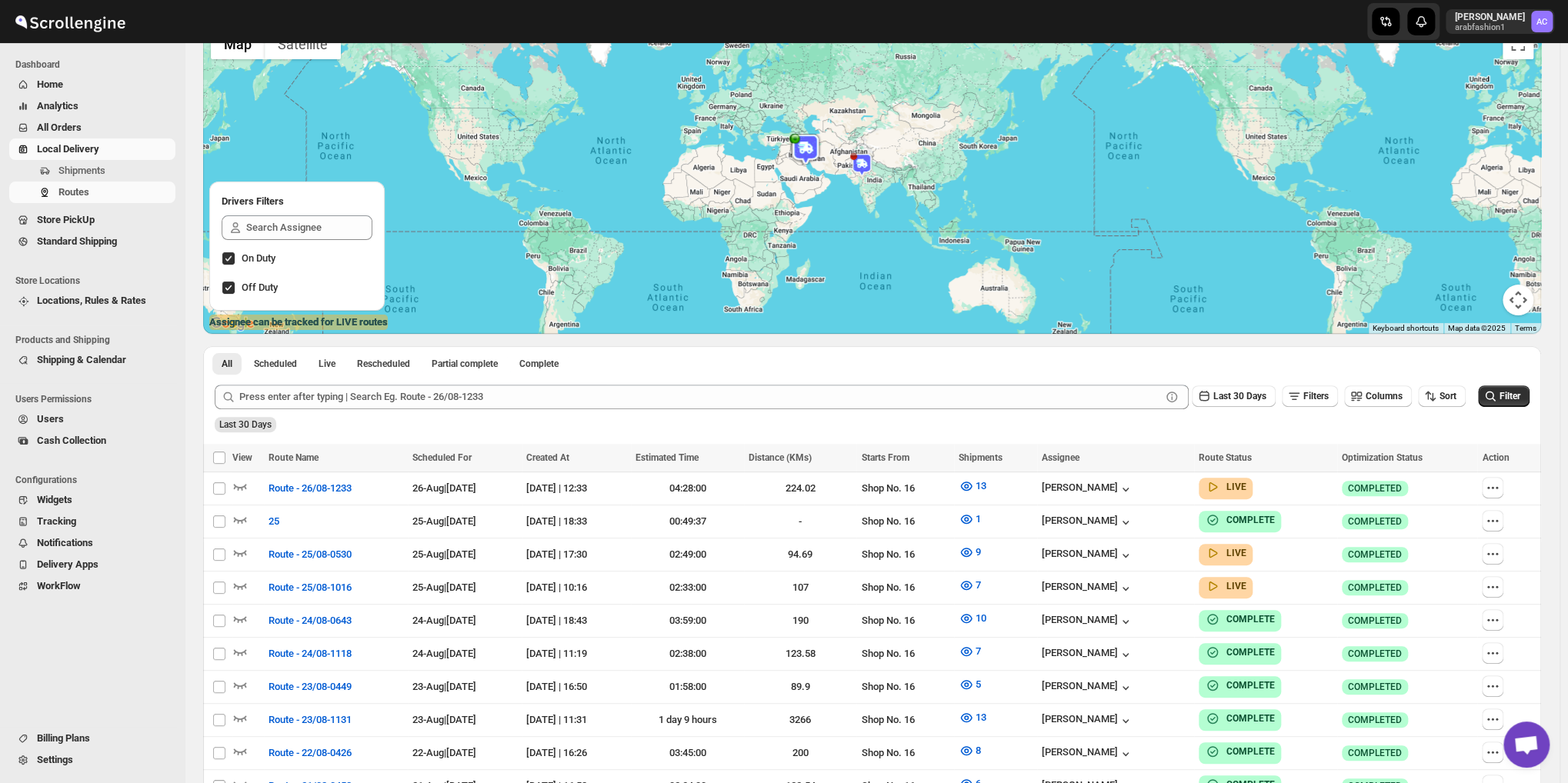
scroll to position [1829, 0]
click at [71, 173] on span "Shipments" at bounding box center [82, 170] width 47 height 12
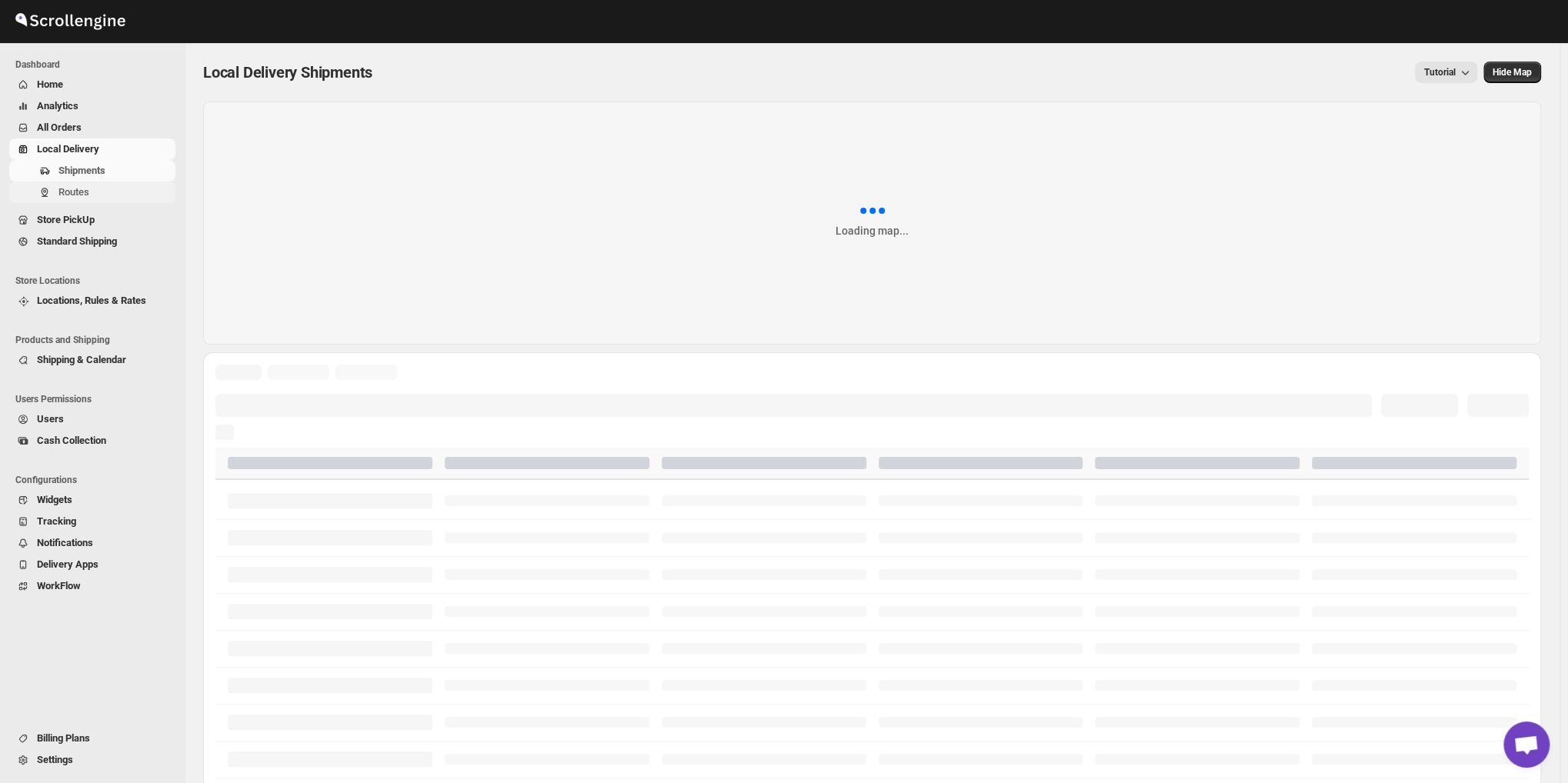
click at [78, 188] on span "Routes" at bounding box center [74, 192] width 31 height 12
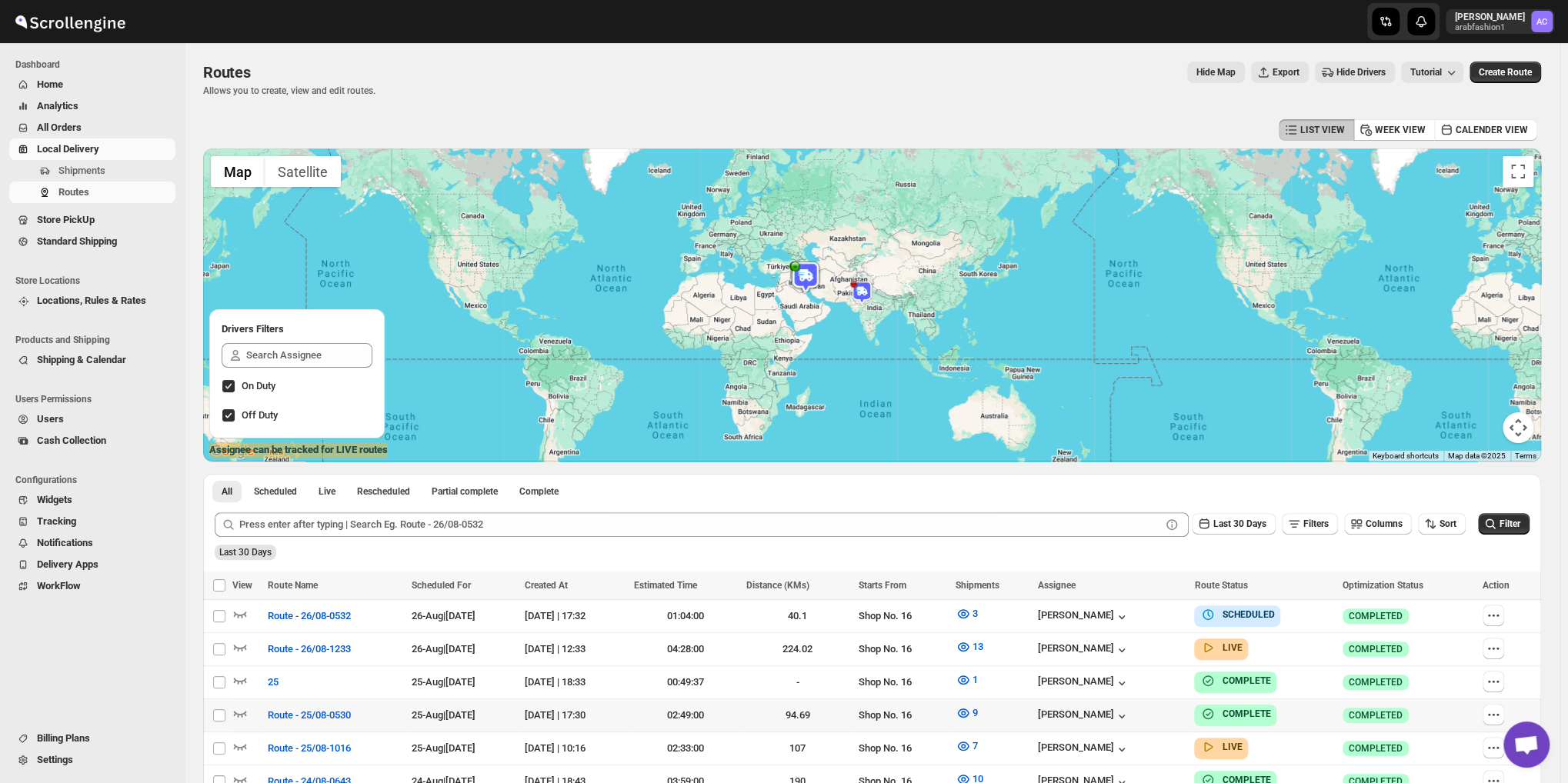
scroll to position [128, 0]
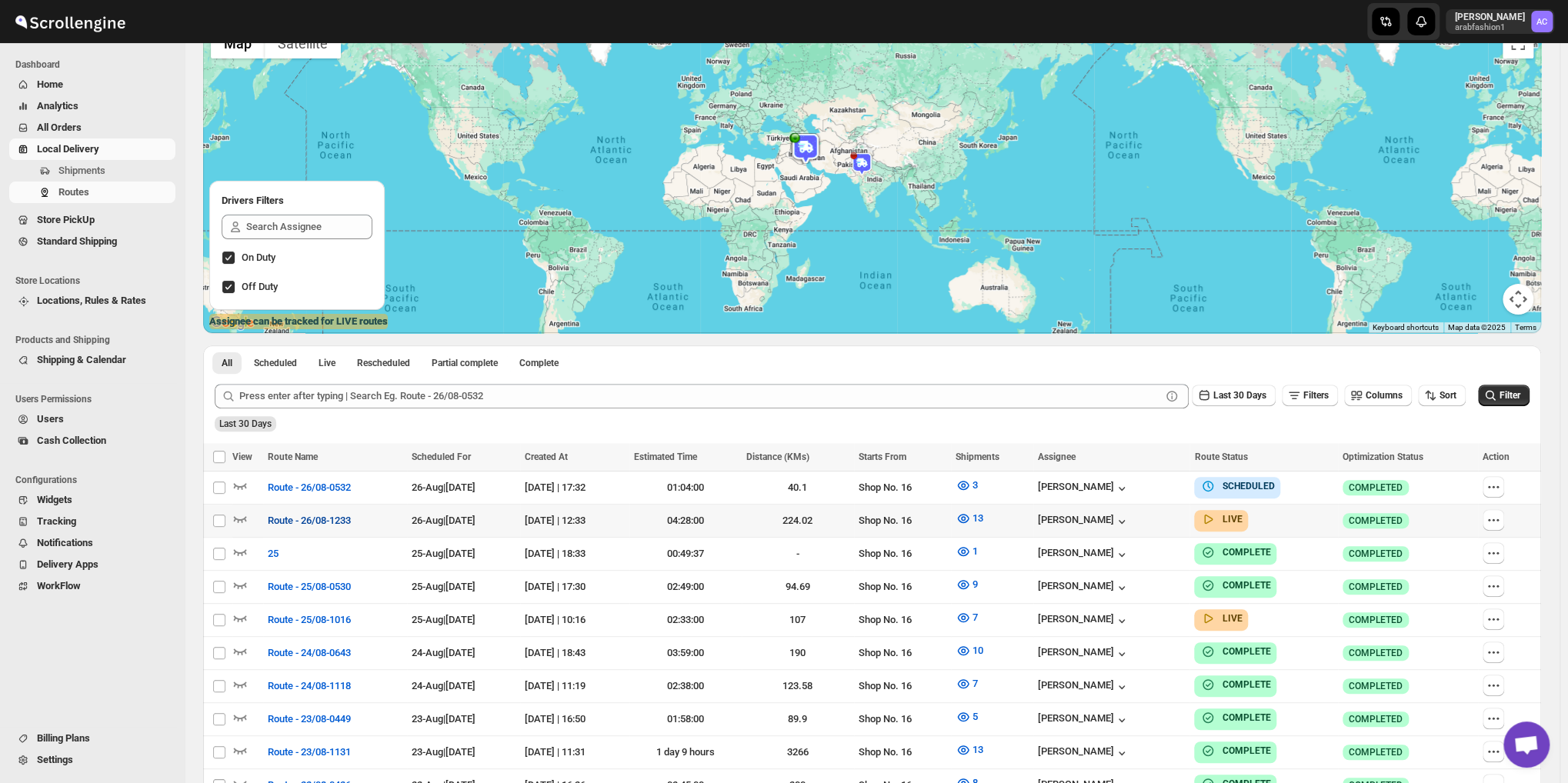
click at [289, 518] on span "Route - 26/08-1233" at bounding box center [309, 521] width 83 height 16
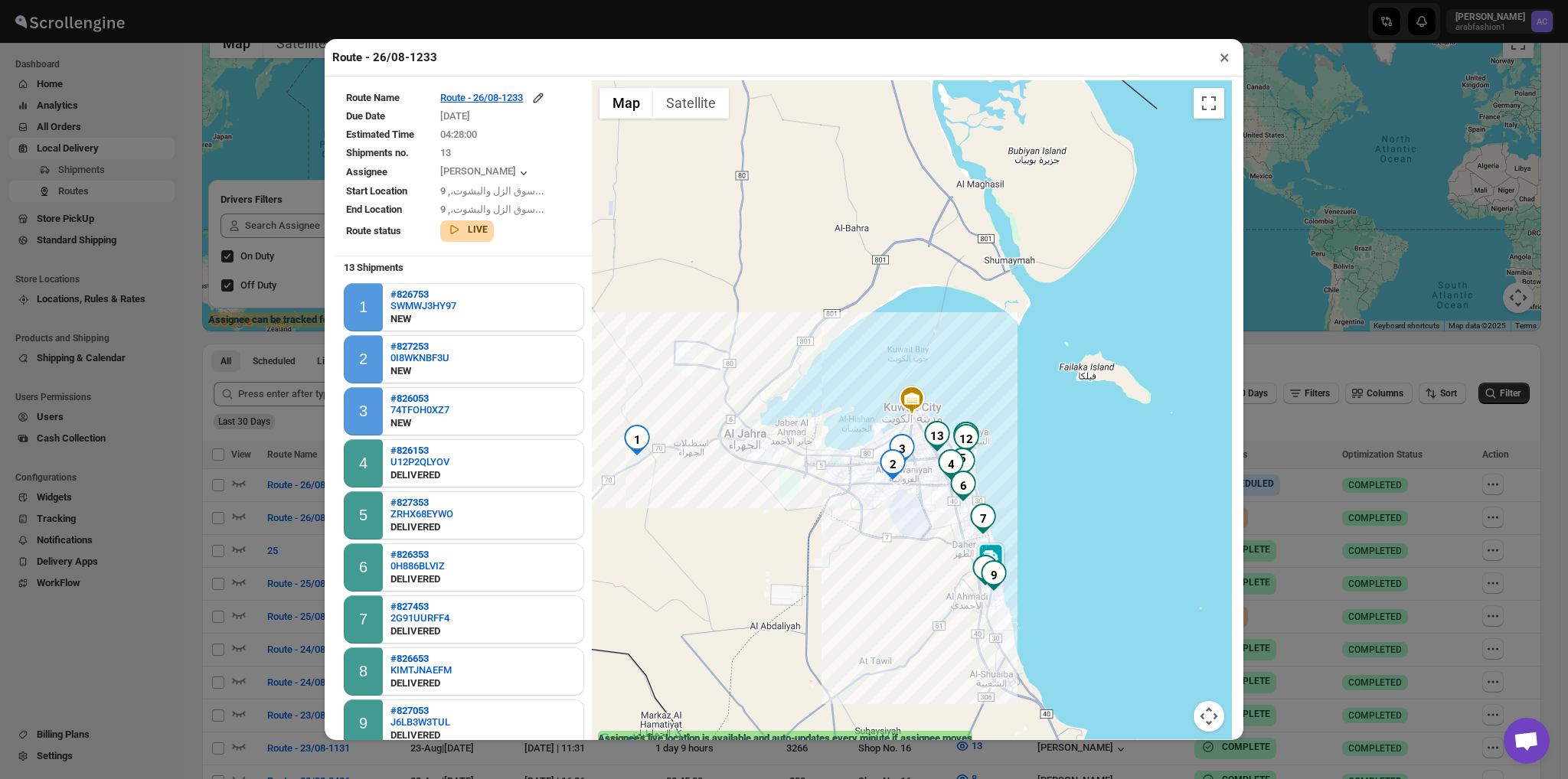
click at [1224, 57] on button "×" at bounding box center [1225, 57] width 22 height 22
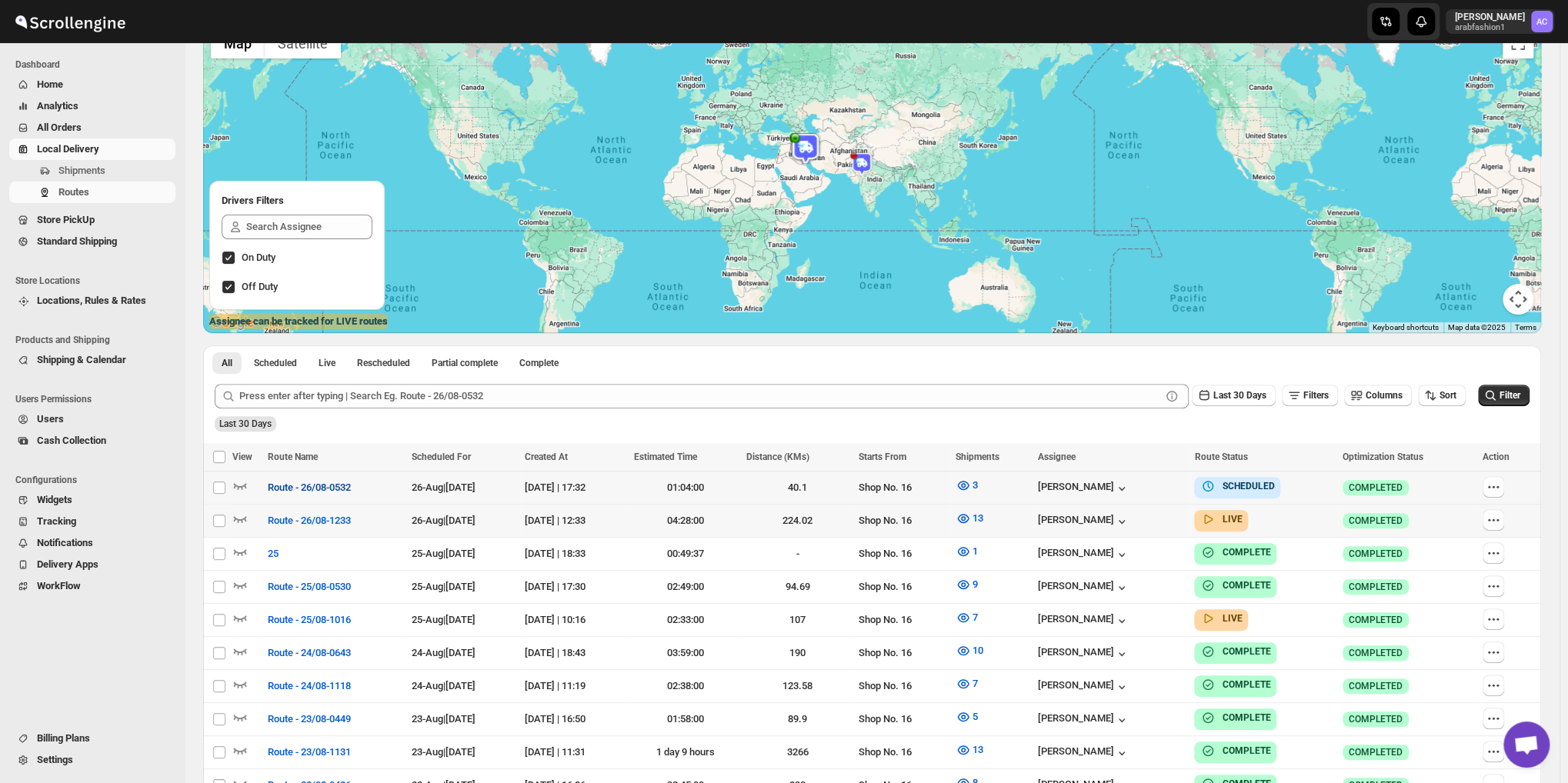
click at [319, 481] on span "Route - 26/08-0532" at bounding box center [309, 488] width 83 height 16
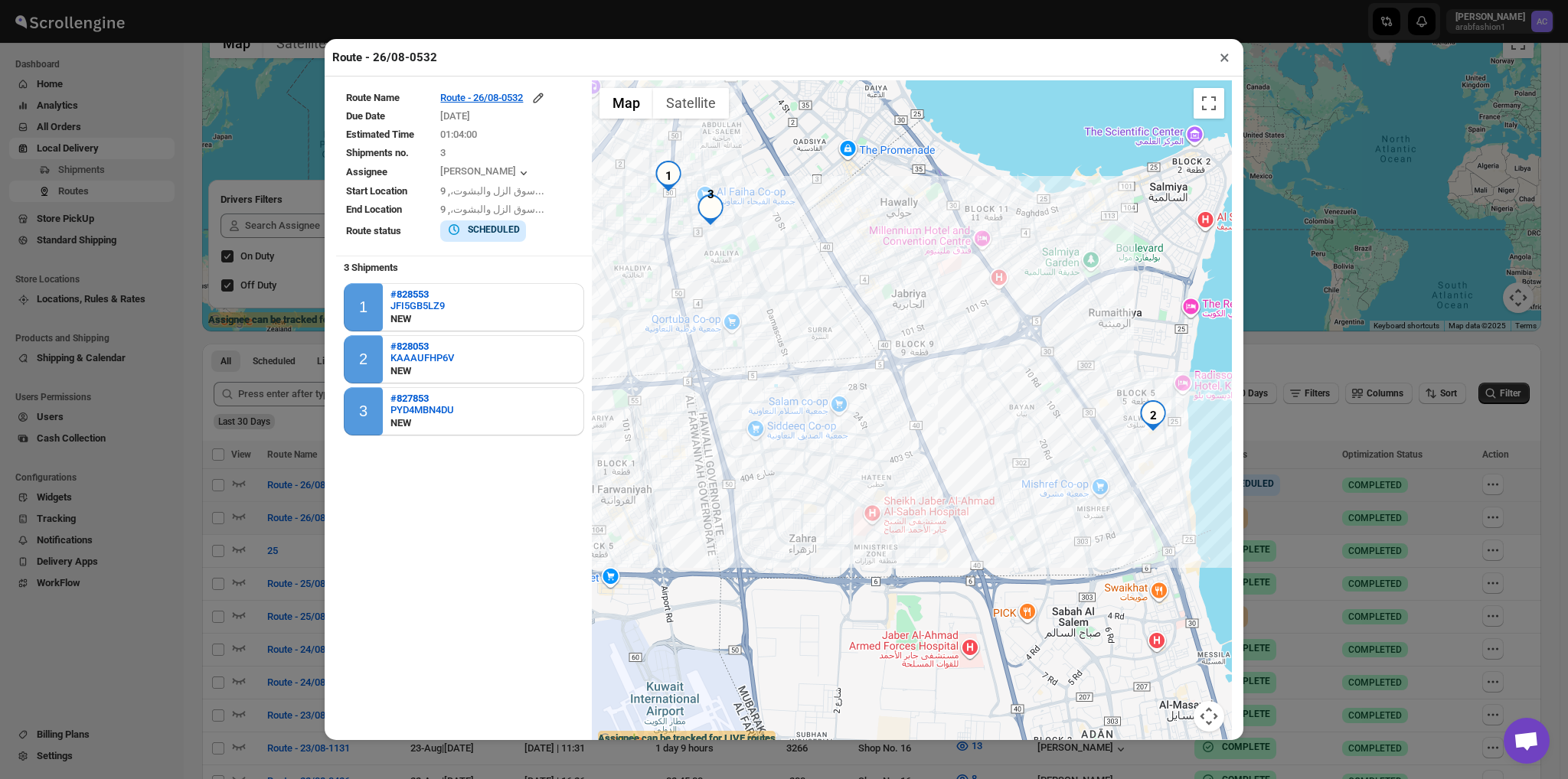
drag, startPoint x: 953, startPoint y: 536, endPoint x: 720, endPoint y: 141, distance: 458.6
click at [720, 141] on div at bounding box center [912, 415] width 640 height 670
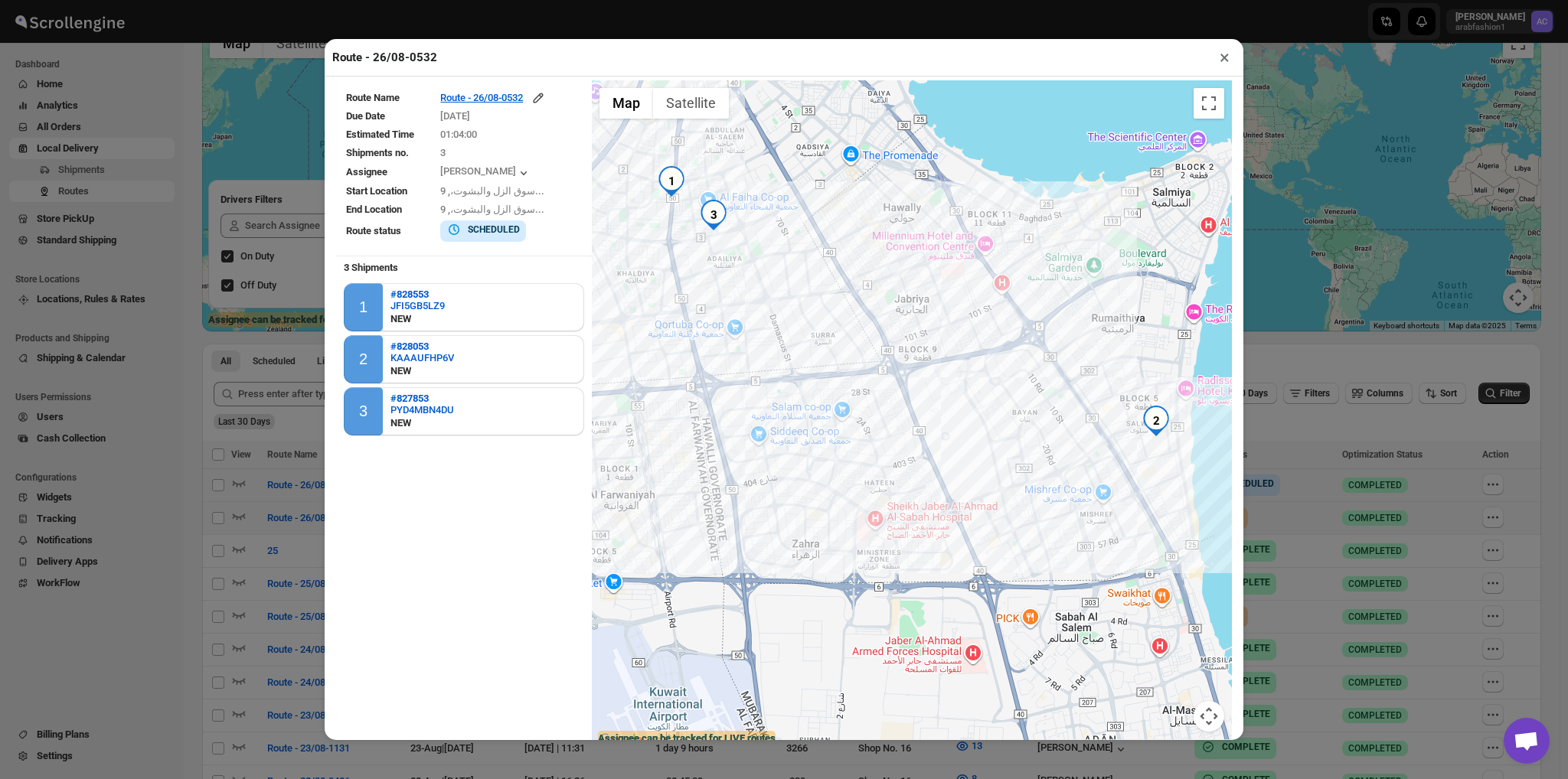
click at [669, 192] on img "1" at bounding box center [672, 182] width 31 height 31
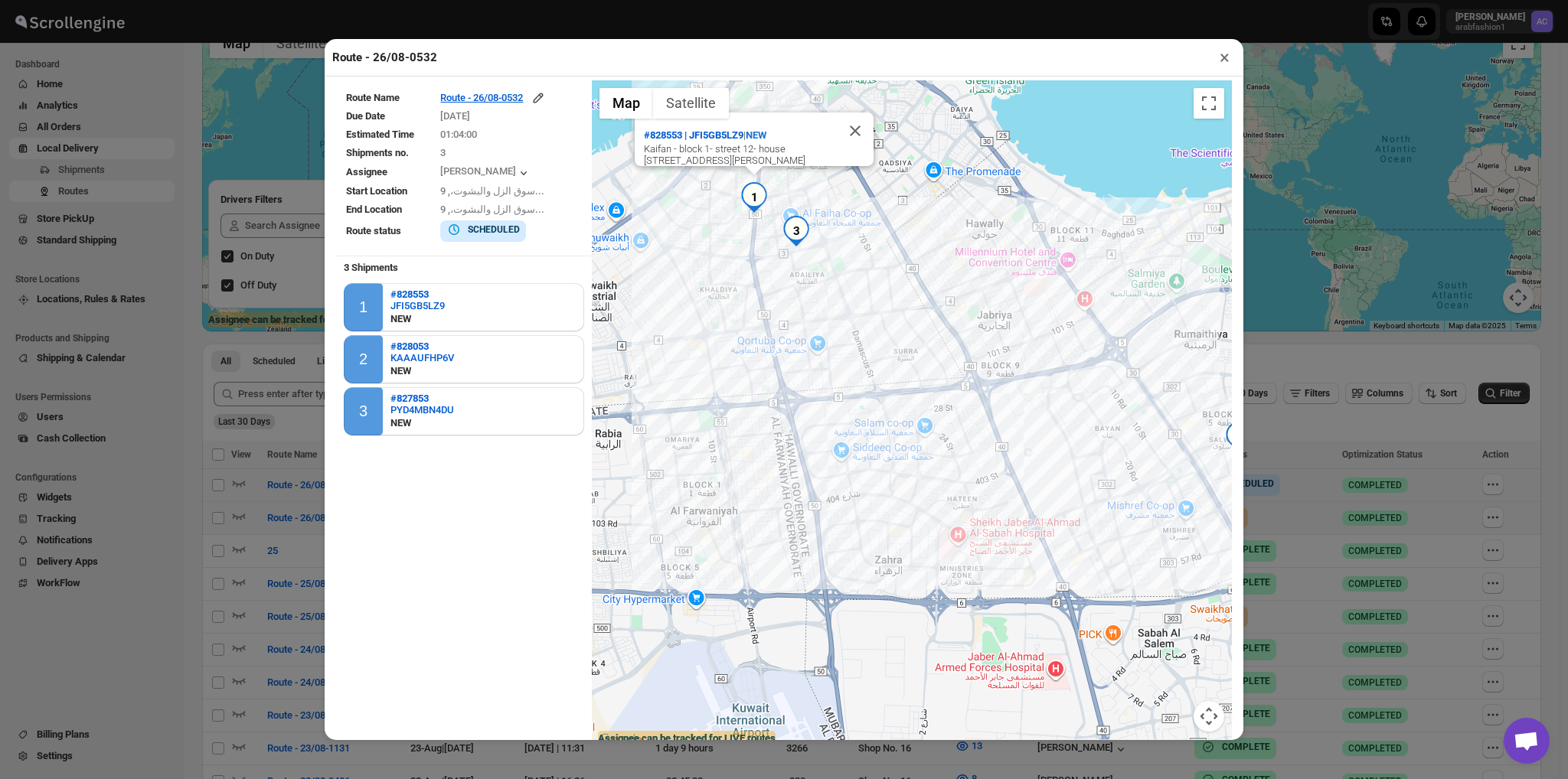
drag, startPoint x: 762, startPoint y: 282, endPoint x: 852, endPoint y: 280, distance: 90.0
click at [852, 280] on div "#828553 | JFI5GB5LZ9 | [GEOGRAPHIC_DATA] - block 1- street 12- house [STREET_AD…" at bounding box center [912, 415] width 640 height 670
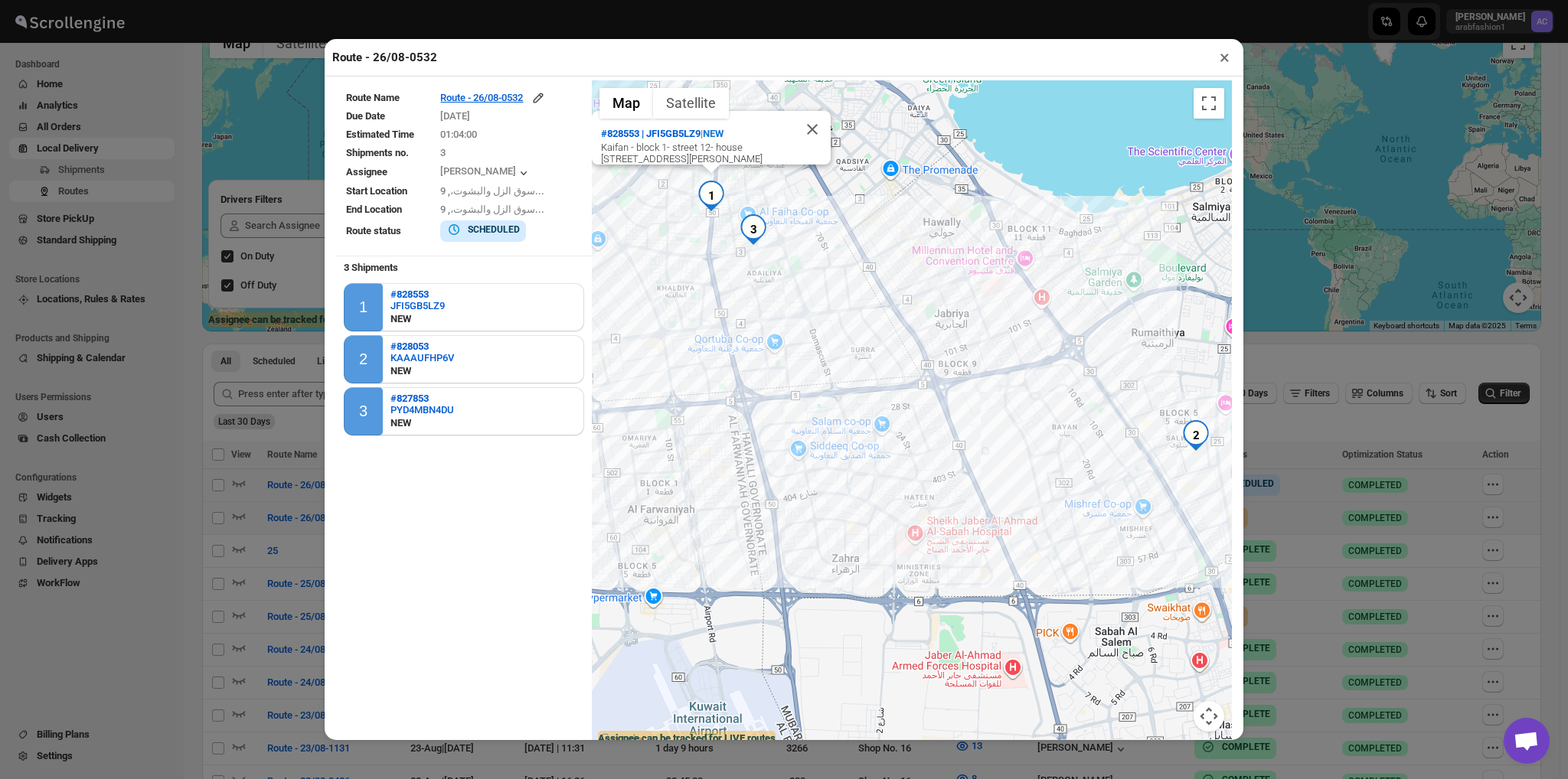
drag, startPoint x: 846, startPoint y: 282, endPoint x: 803, endPoint y: 281, distance: 43.0
click at [803, 281] on div "#828553 | JFI5GB5LZ9 | [GEOGRAPHIC_DATA] - block 1- street 12- house [STREET_AD…" at bounding box center [912, 415] width 640 height 670
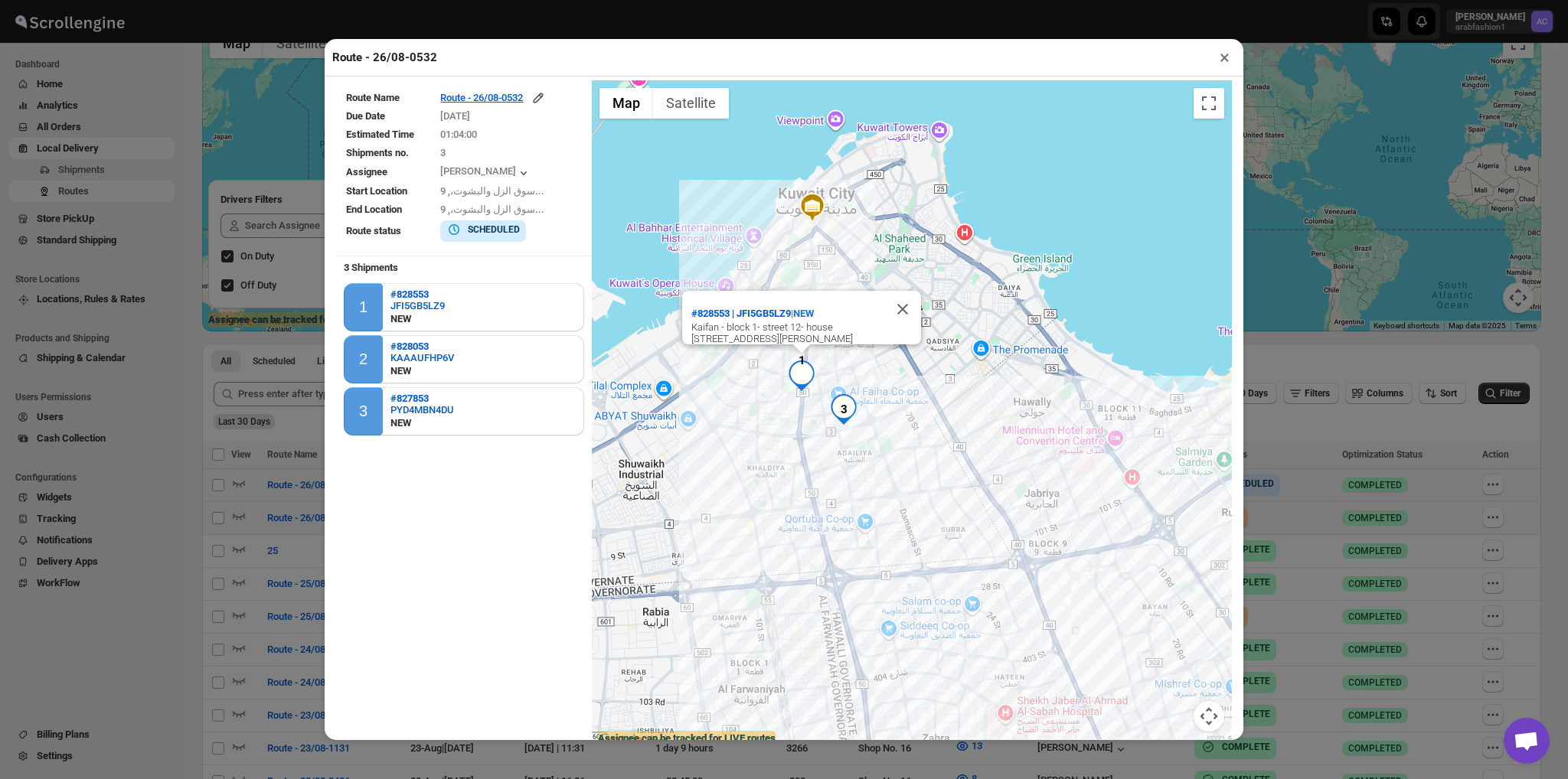
drag, startPoint x: 782, startPoint y: 345, endPoint x: 682, endPoint y: 152, distance: 217.4
click at [682, 152] on div "#828553 | JFI5GB5LZ9 | [GEOGRAPHIC_DATA] - block 1- street 12- house [STREET_AD…" at bounding box center [912, 415] width 640 height 670
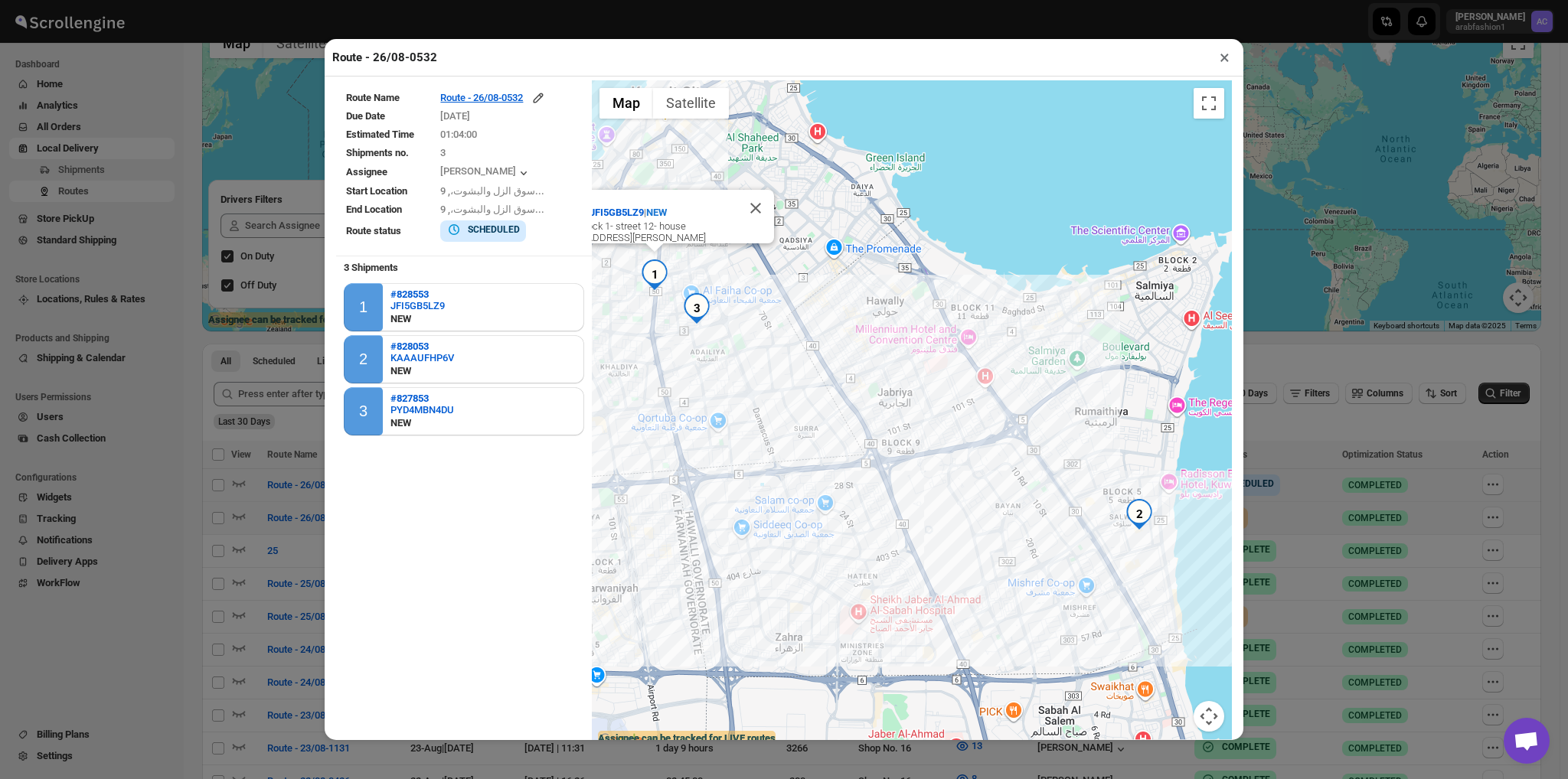
drag, startPoint x: 708, startPoint y: 153, endPoint x: 561, endPoint y: 50, distance: 179.5
click at [561, 50] on div "Route - 26/08-0532 × Route Name Route - 26/08-0532 Due Date [DATE] Estimated Ti…" at bounding box center [784, 390] width 919 height 701
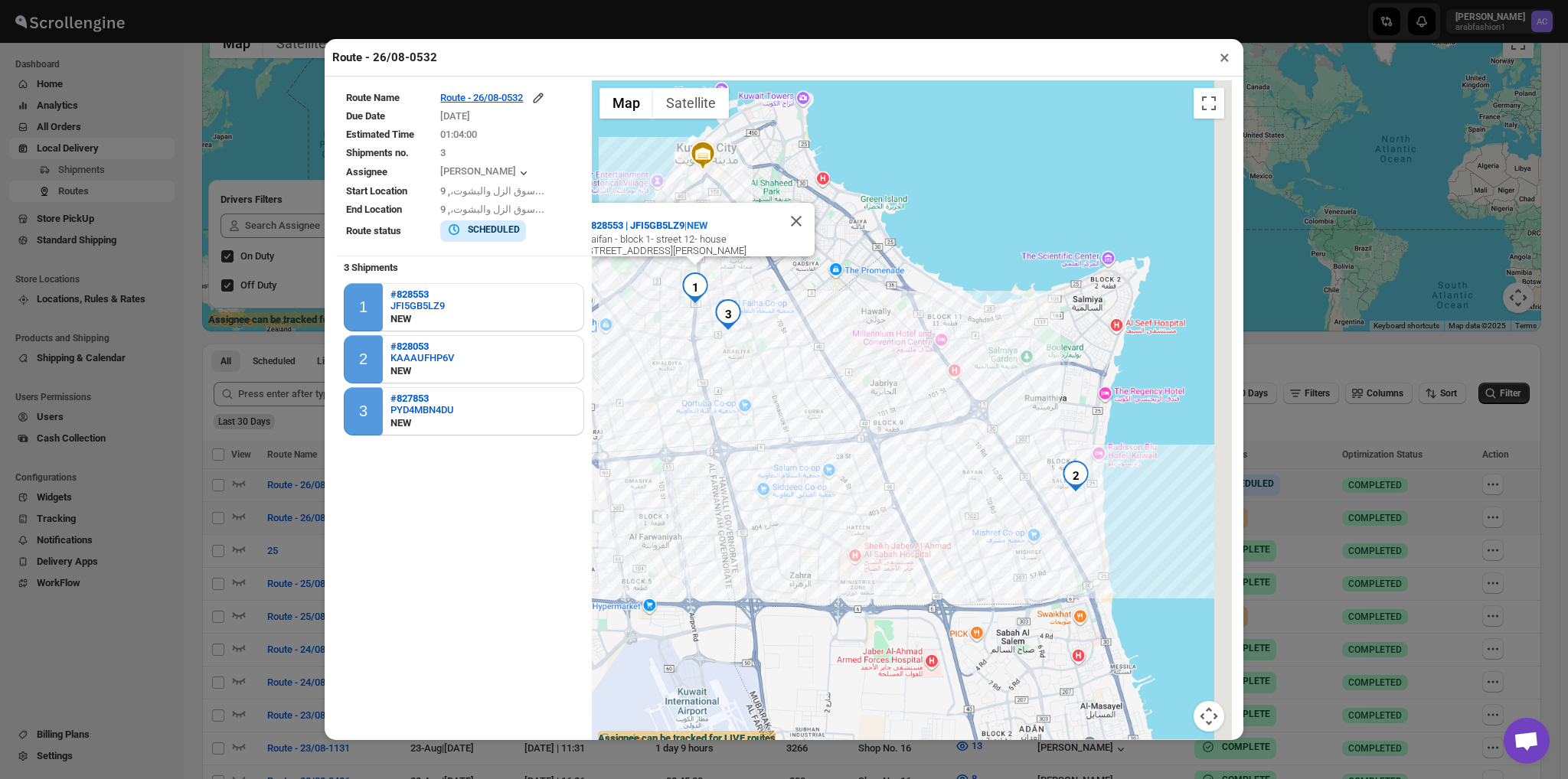
drag, startPoint x: 959, startPoint y: 520, endPoint x: 930, endPoint y: 482, distance: 47.8
click at [930, 482] on div "#828553 | JFI5GB5LZ9 | [GEOGRAPHIC_DATA] - block 1- street 12- house [STREET_AD…" at bounding box center [912, 415] width 640 height 670
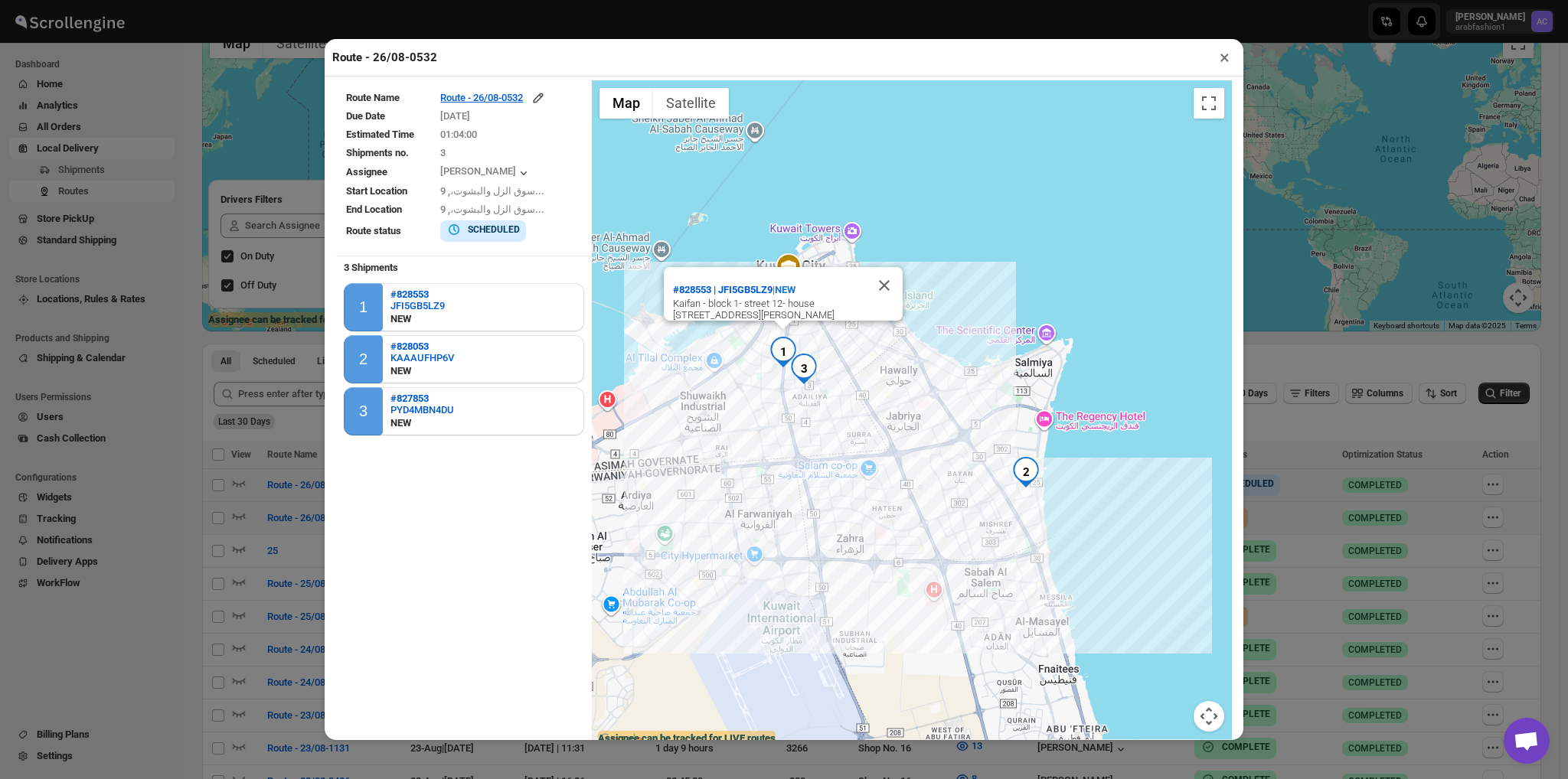
click at [1219, 56] on button "×" at bounding box center [1225, 57] width 22 height 22
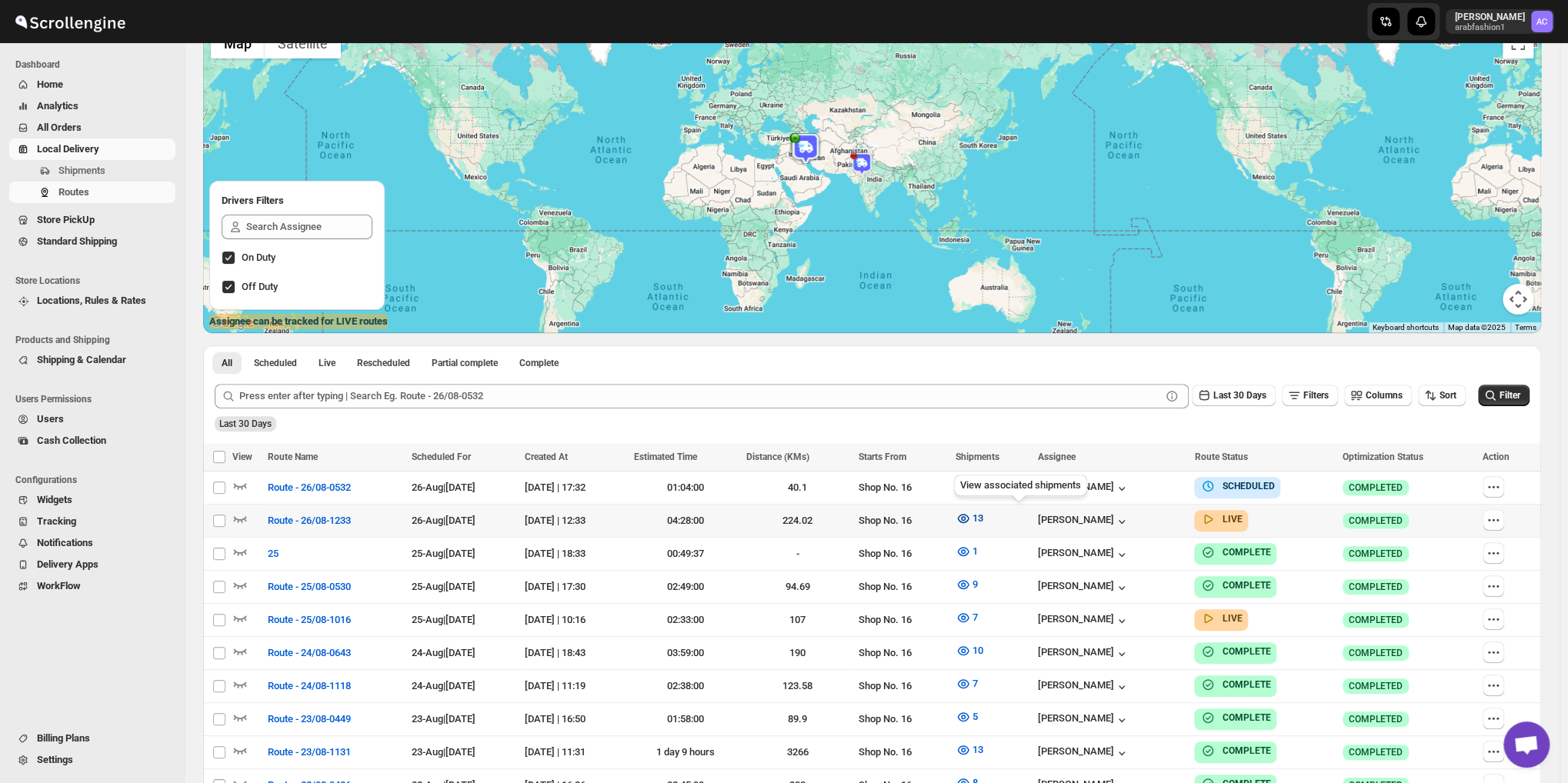
click at [983, 524] on span "13" at bounding box center [978, 518] width 11 height 12
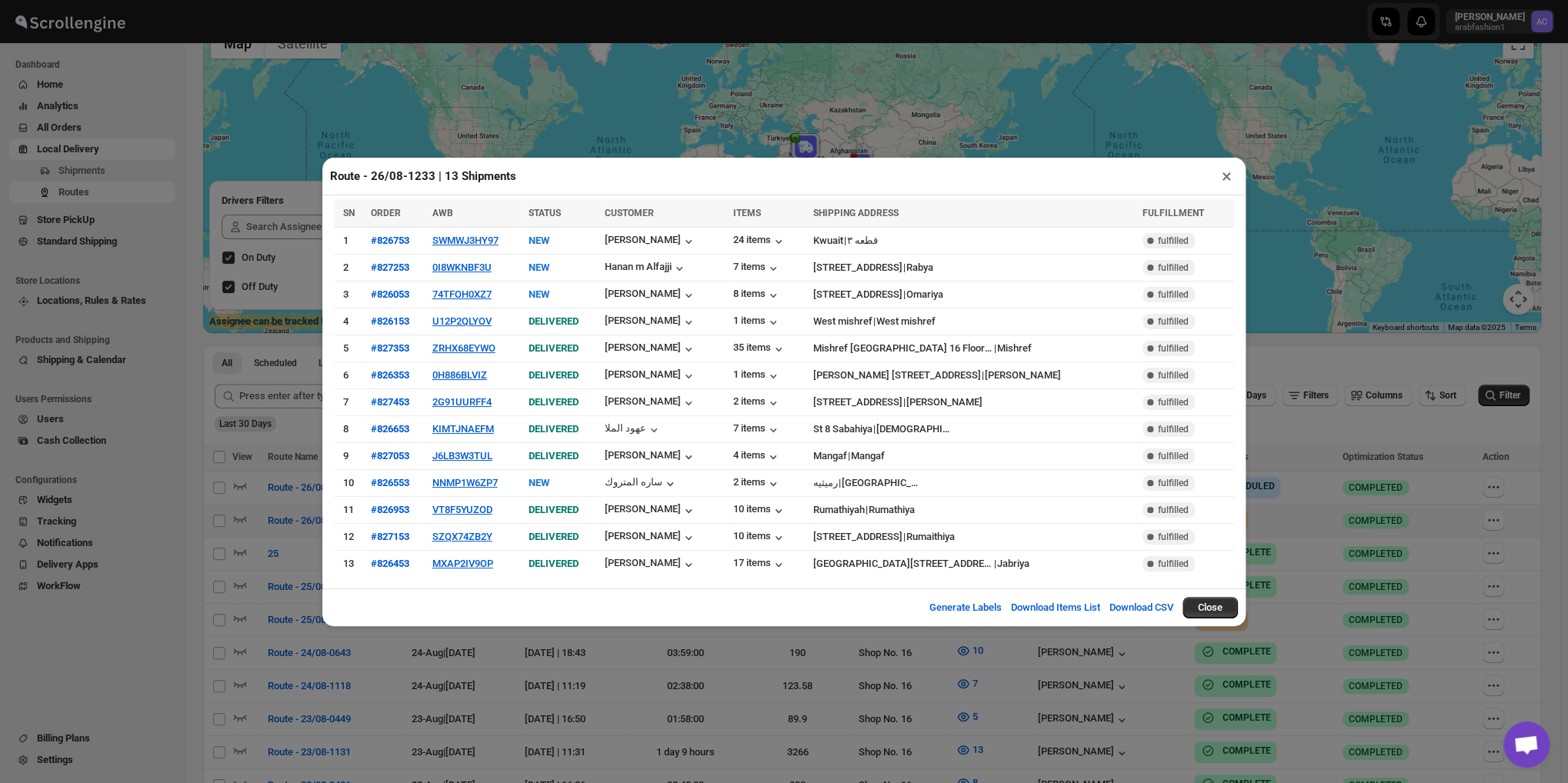
click at [1226, 185] on button "×" at bounding box center [1226, 176] width 23 height 22
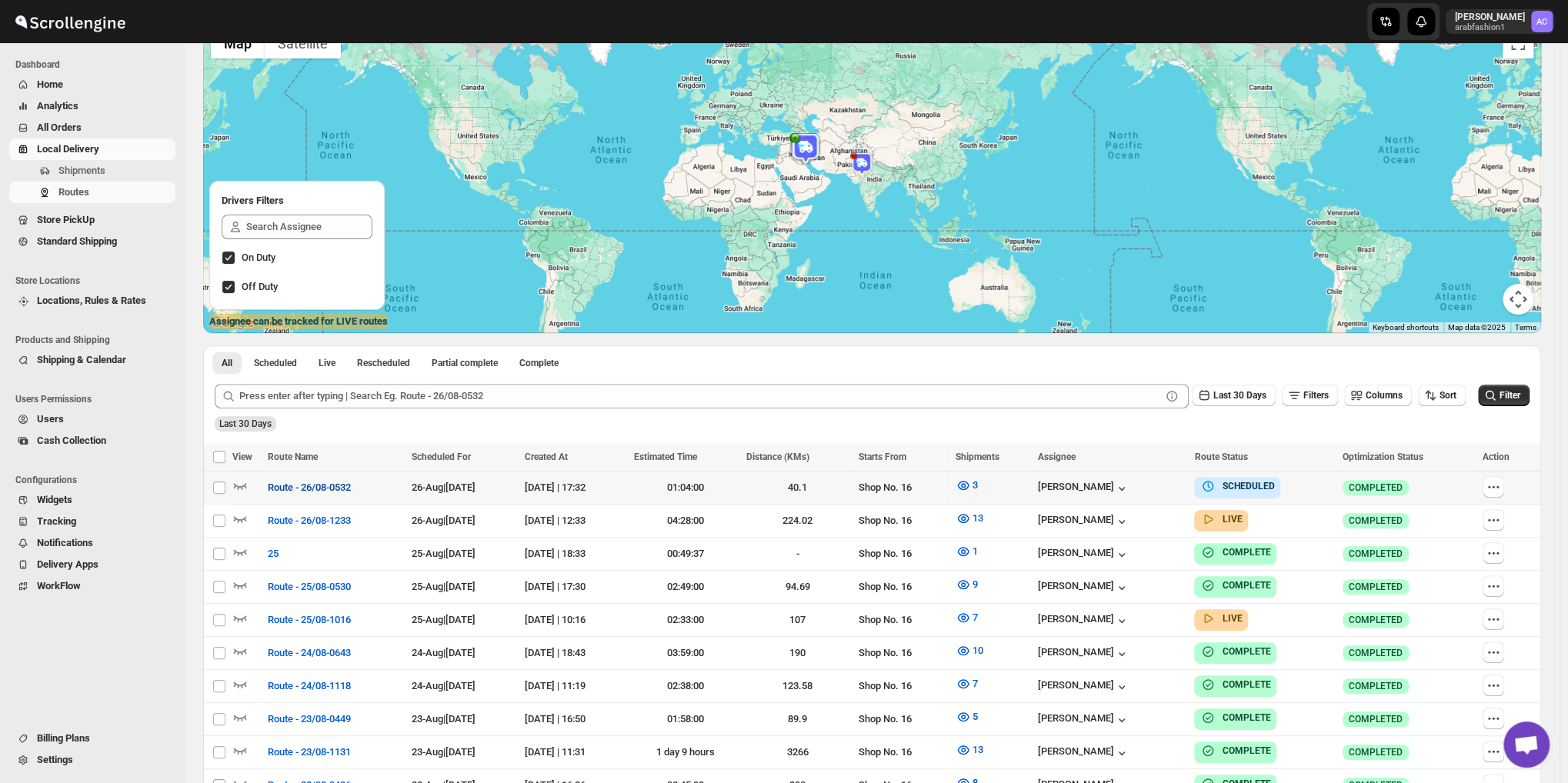
click at [308, 481] on span "Route - 26/08-0532" at bounding box center [309, 488] width 83 height 16
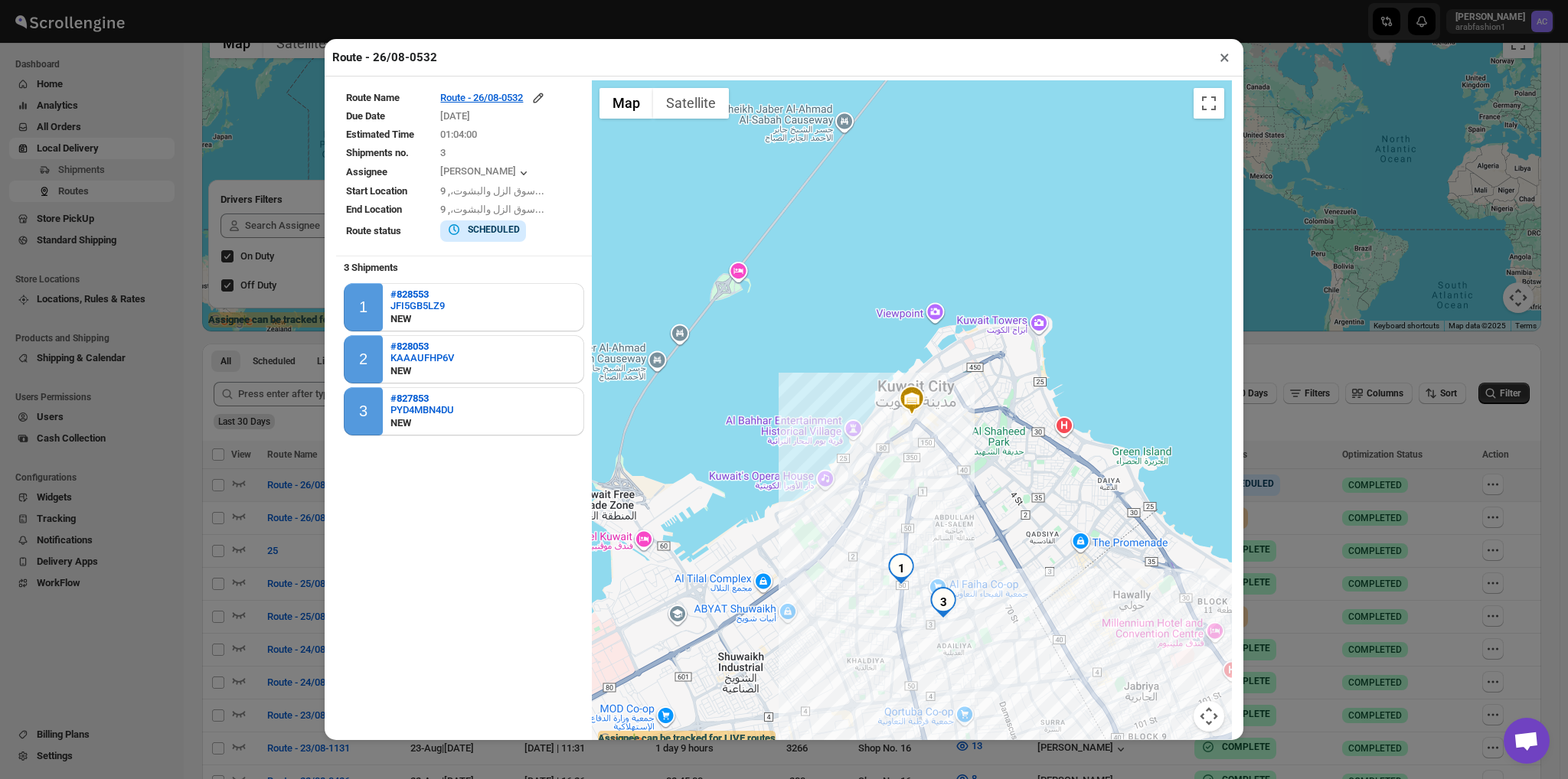
click at [929, 604] on img "3" at bounding box center [943, 603] width 31 height 31
click at [1222, 64] on button "×" at bounding box center [1225, 57] width 22 height 22
